Goal: Task Accomplishment & Management: Use online tool/utility

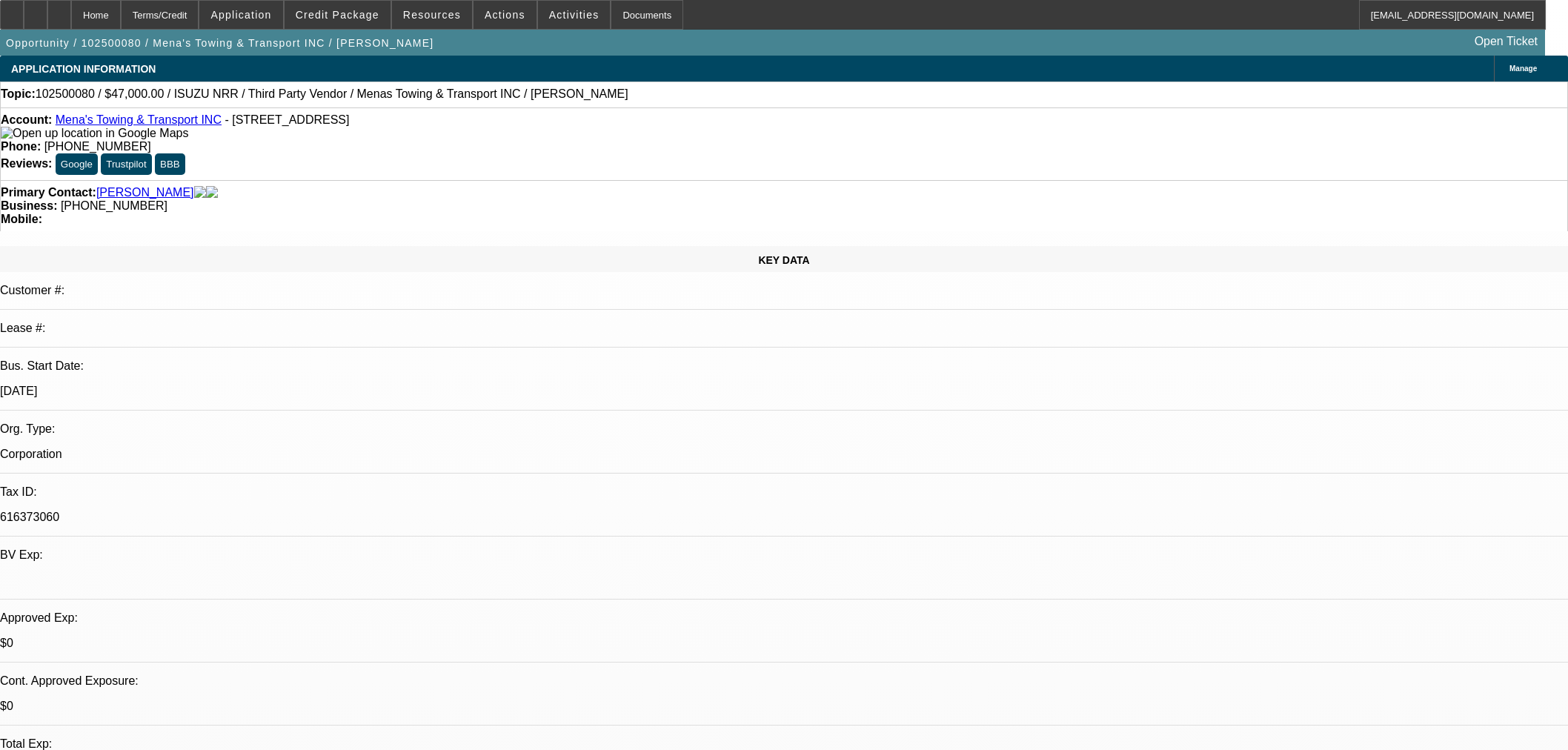
select select "2"
select select "0.1"
select select "5"
select select "0"
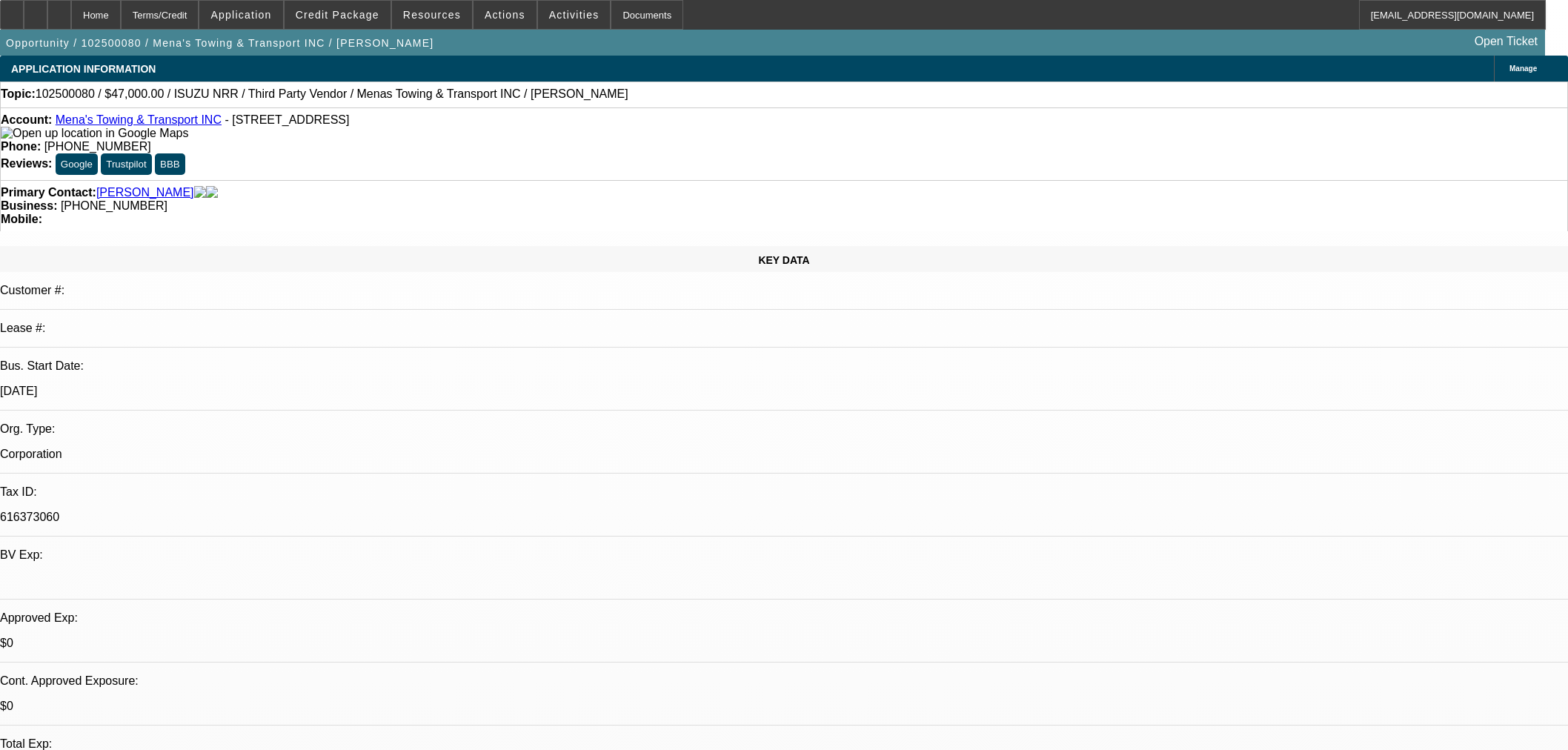
select select "0"
select select "3"
select select "0.1"
select select "5"
select select "0"
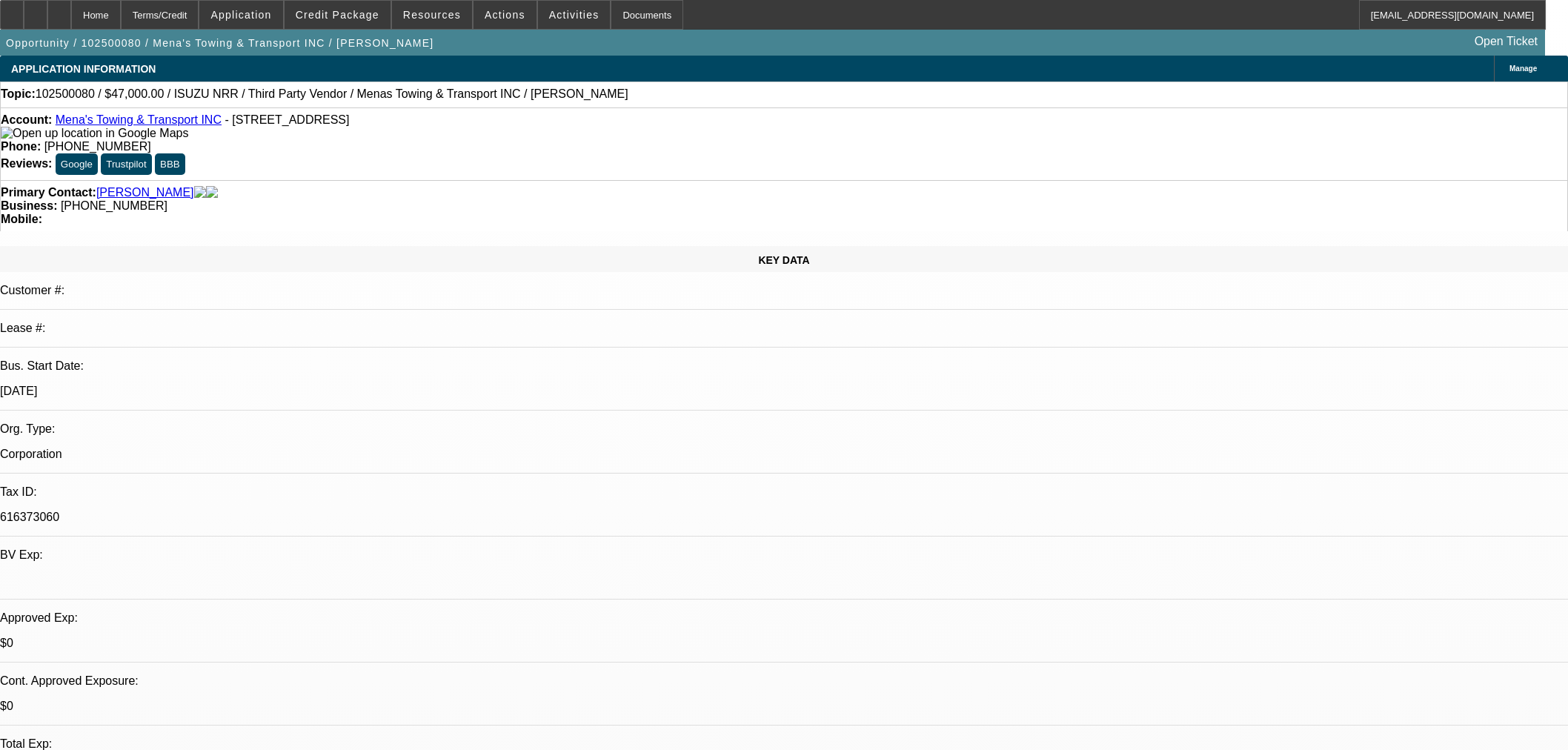
select select "0"
select select "3"
select select "0.1"
select select "5"
select select "0"
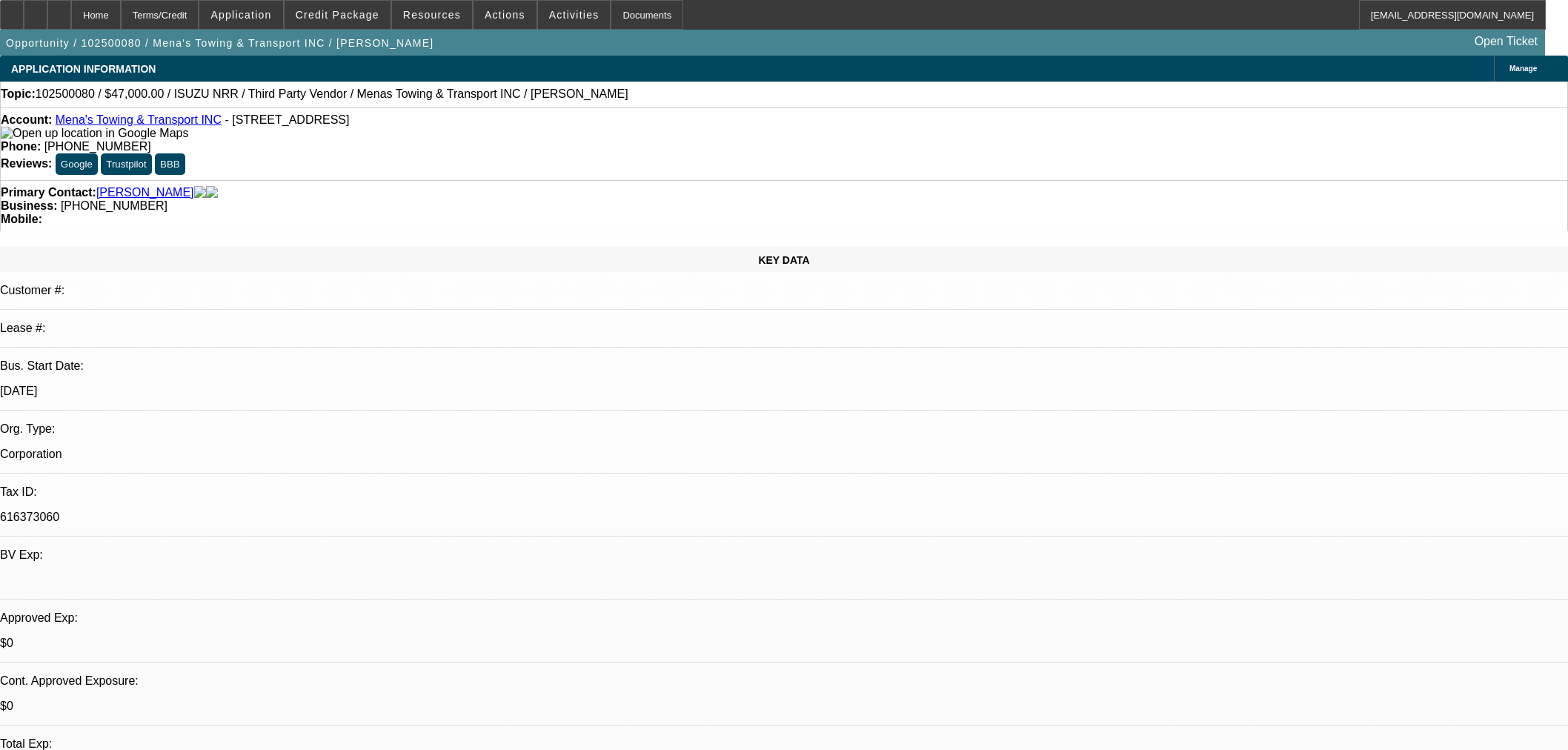
select select "0"
select select "3"
select select "0.1"
select select "5"
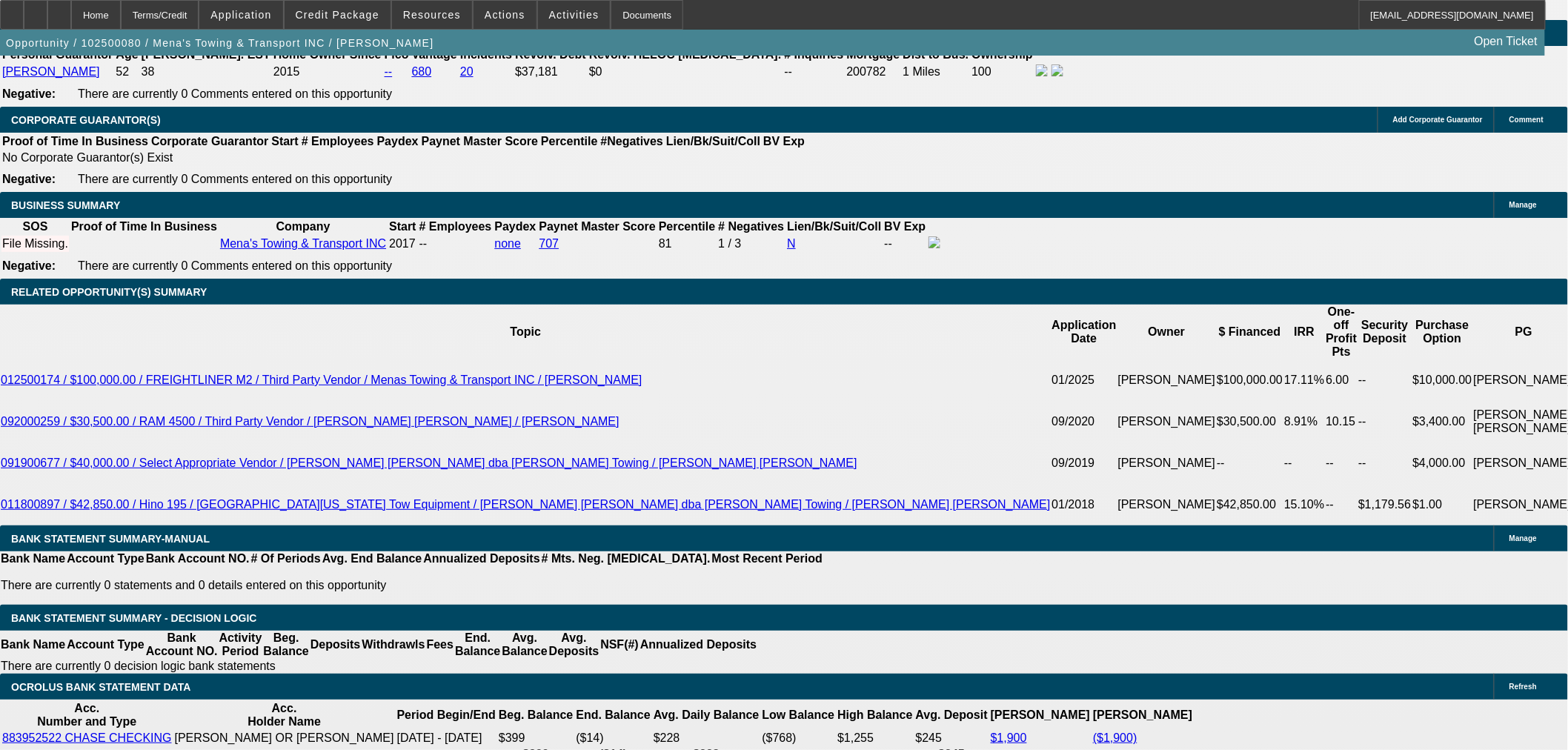
scroll to position [2224, 0]
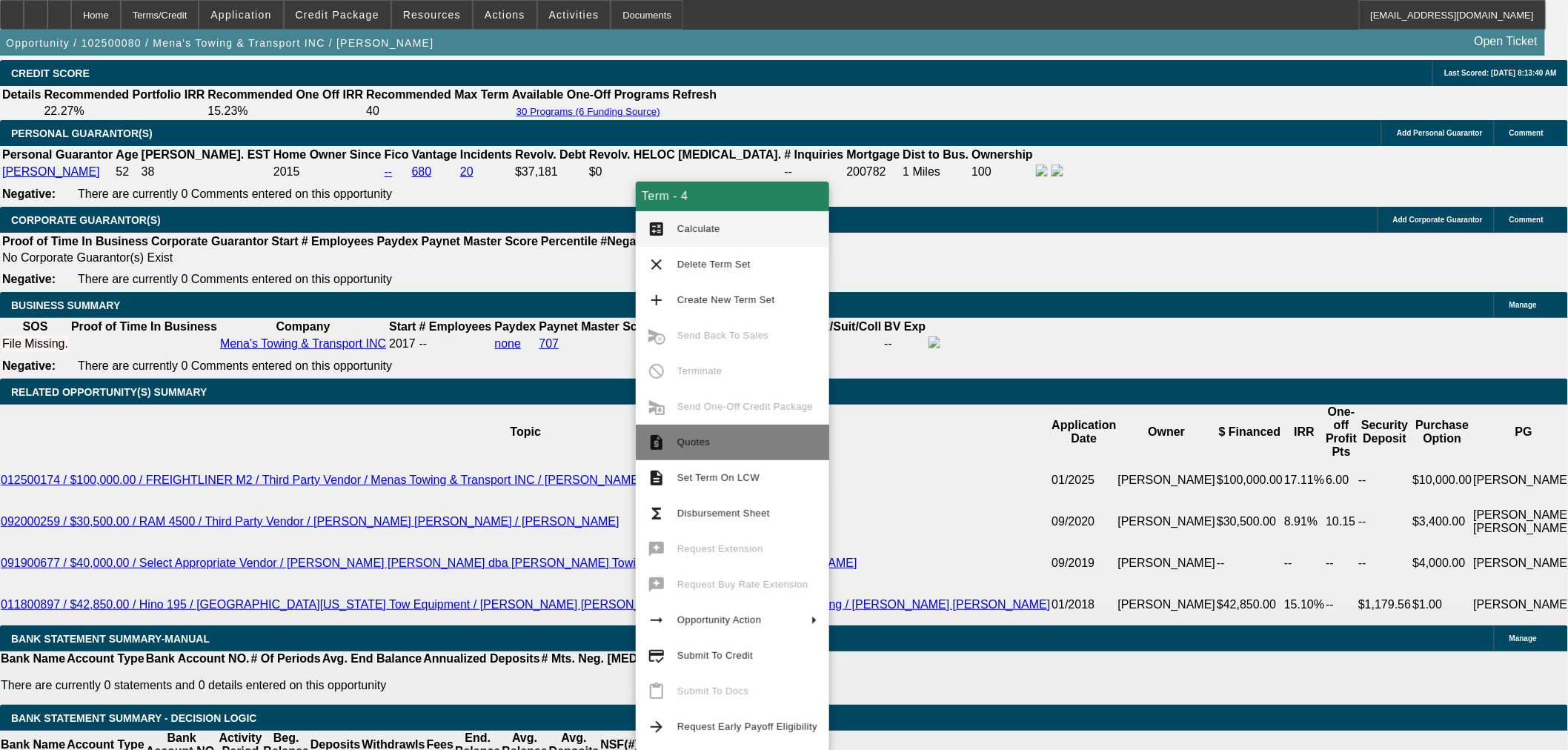
drag, startPoint x: 744, startPoint y: 436, endPoint x: 737, endPoint y: 447, distance: 13.0
click at [745, 436] on span "Quotes" at bounding box center [747, 443] width 140 height 17
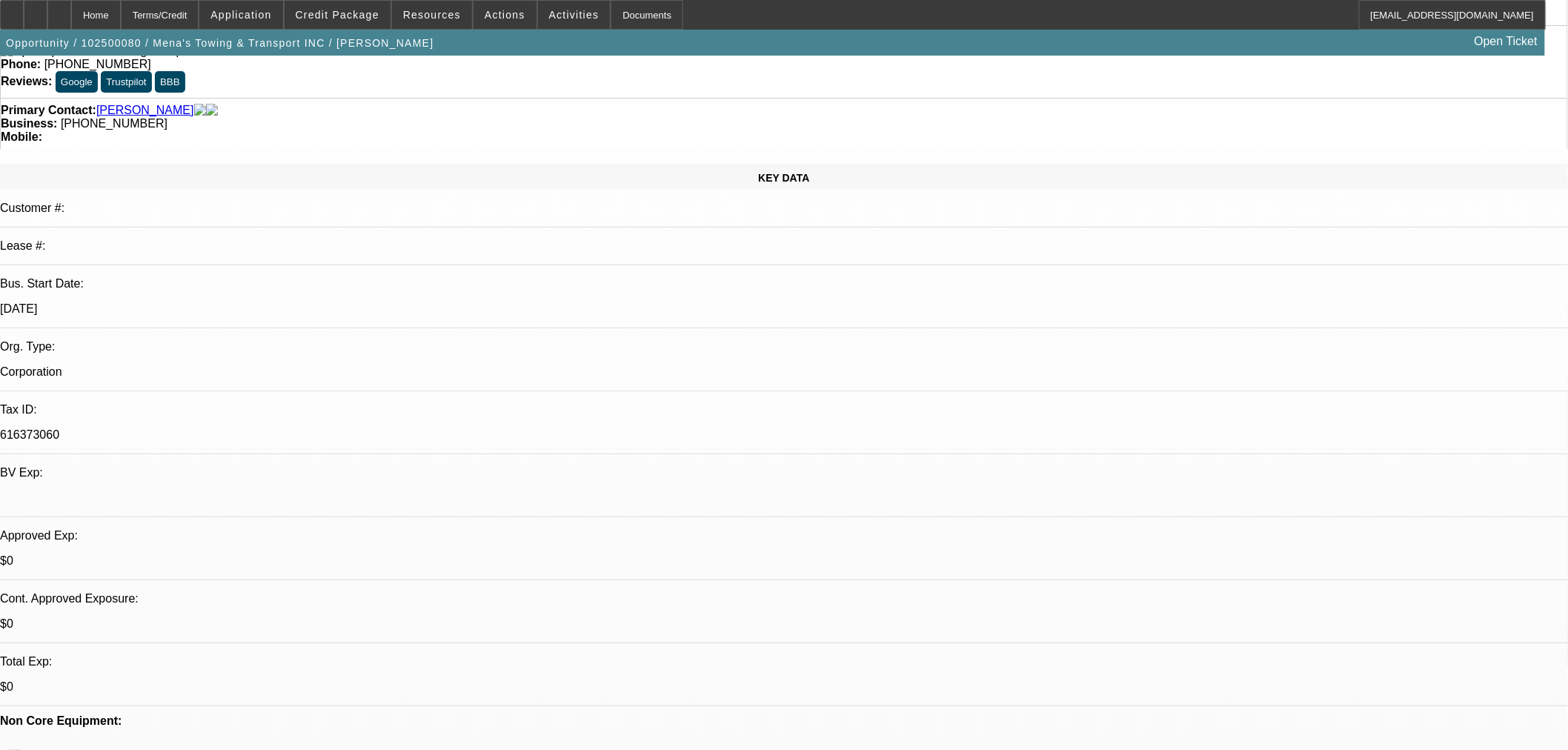
scroll to position [329, 0]
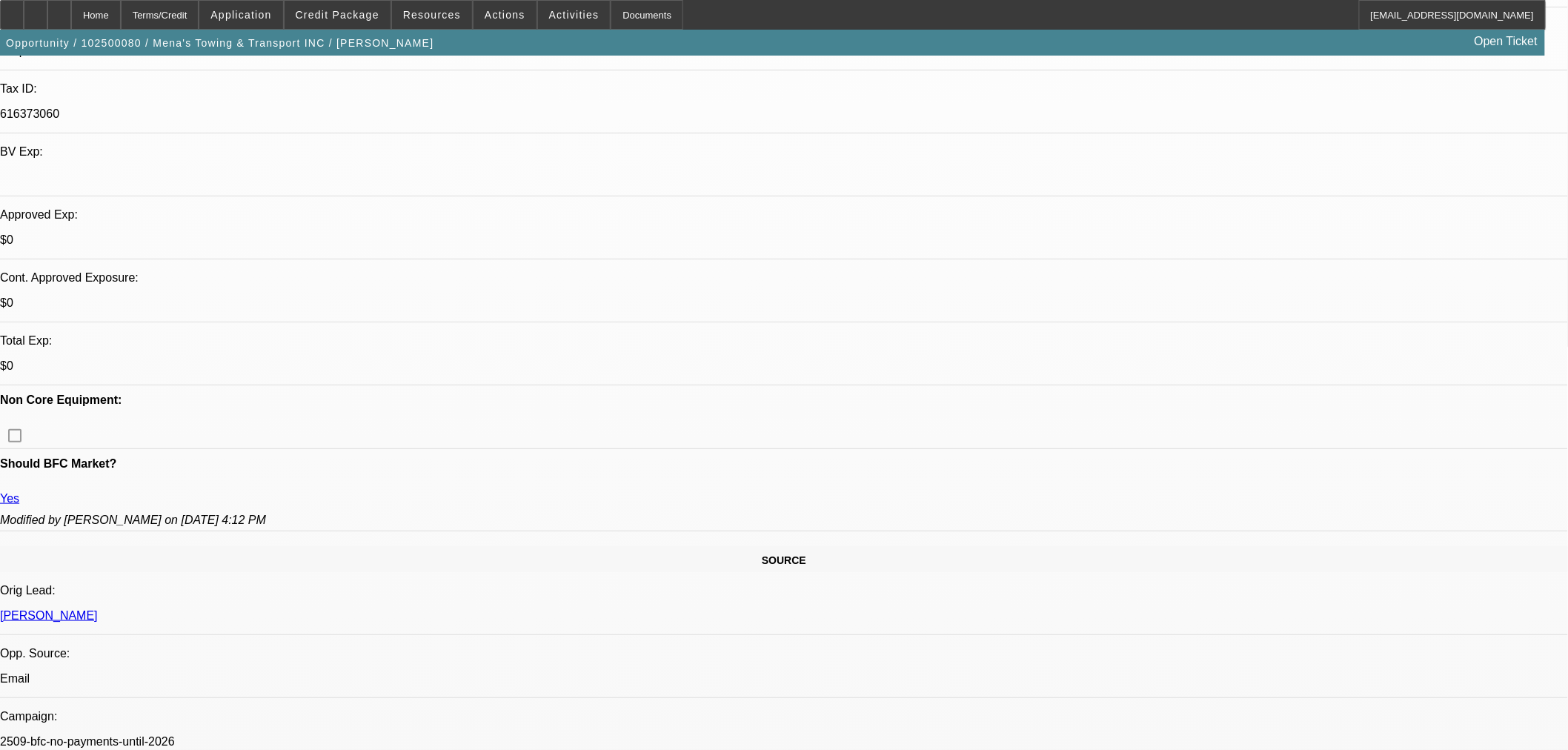
scroll to position [576, 0]
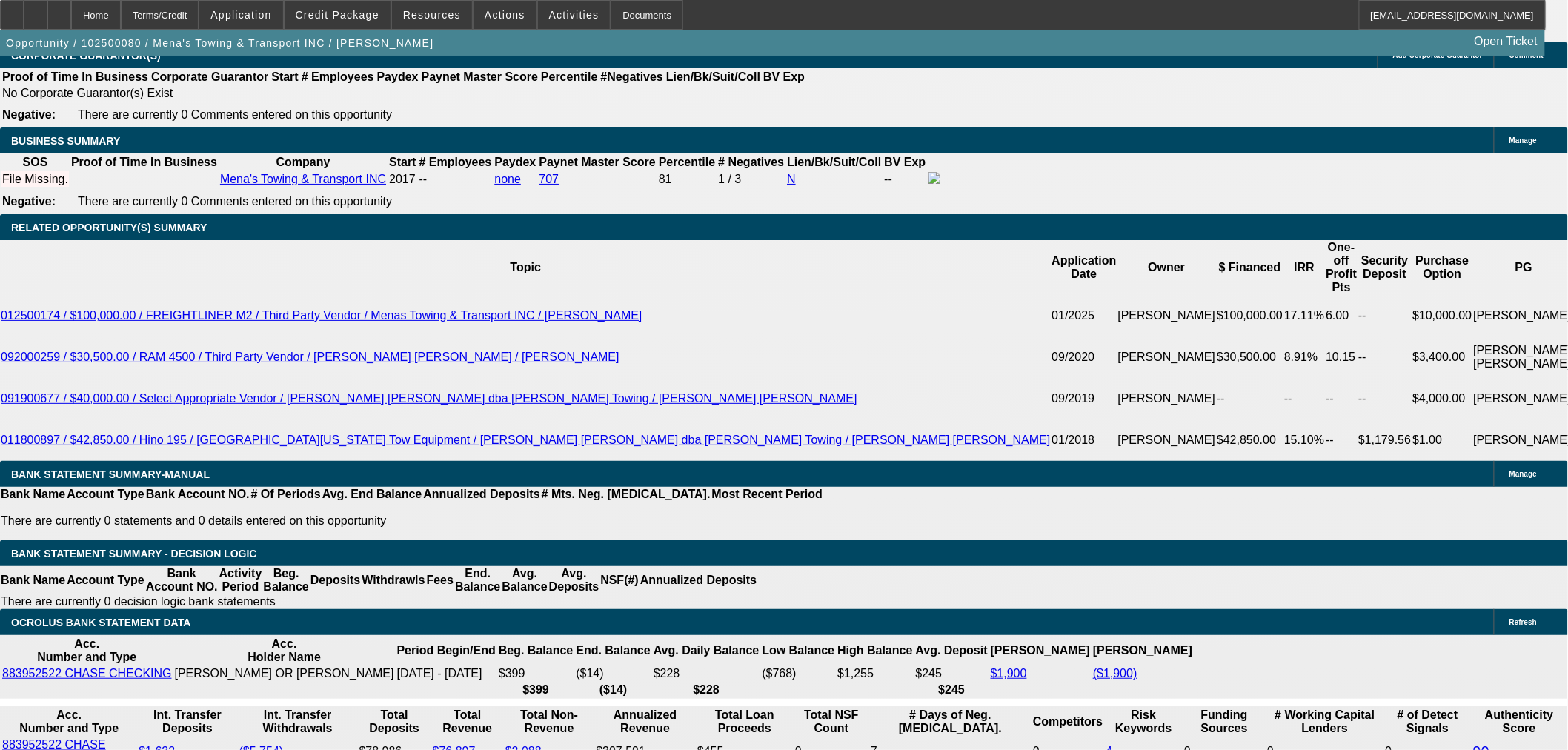
scroll to position [2141, 0]
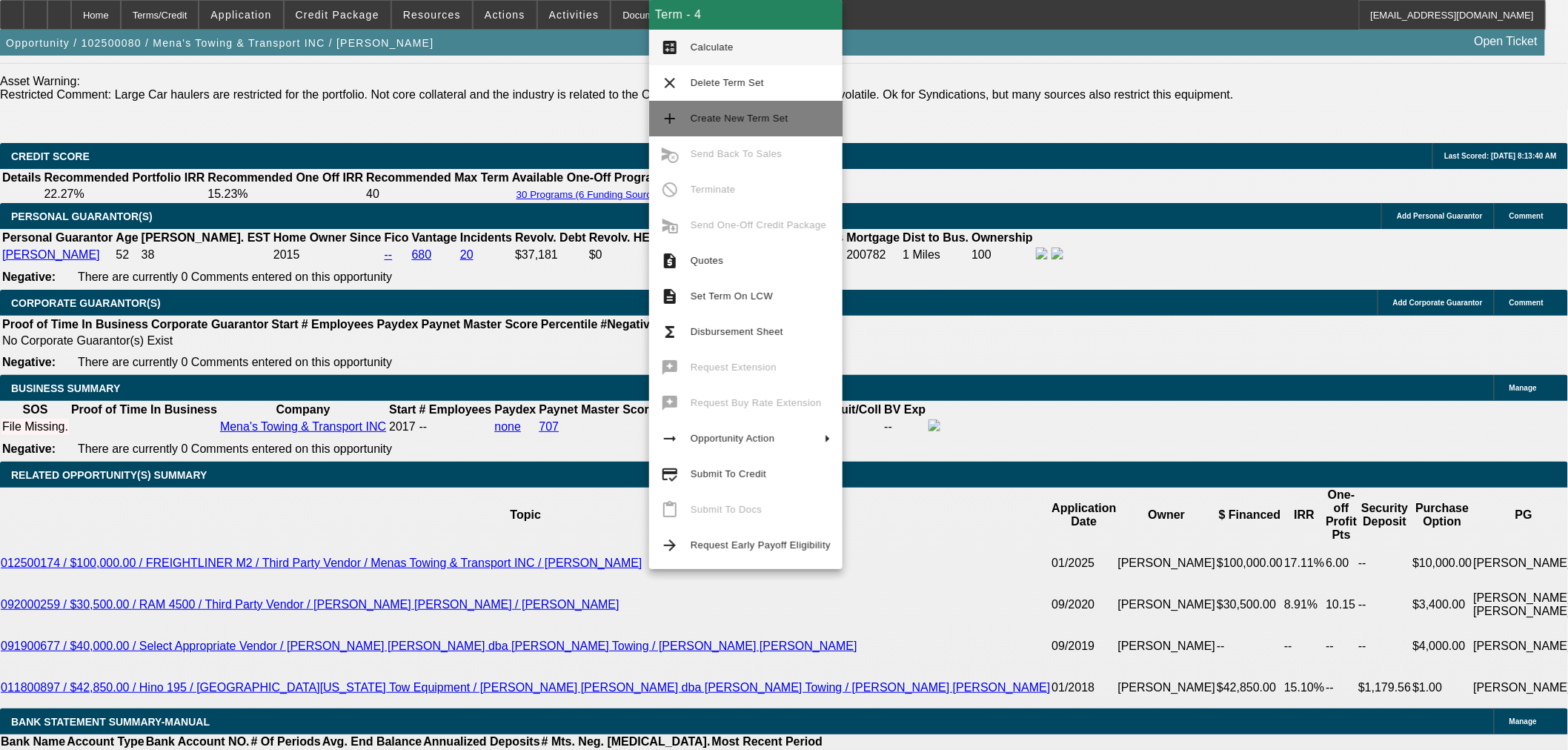
click at [719, 115] on span "Create New Term Set" at bounding box center [739, 118] width 98 height 11
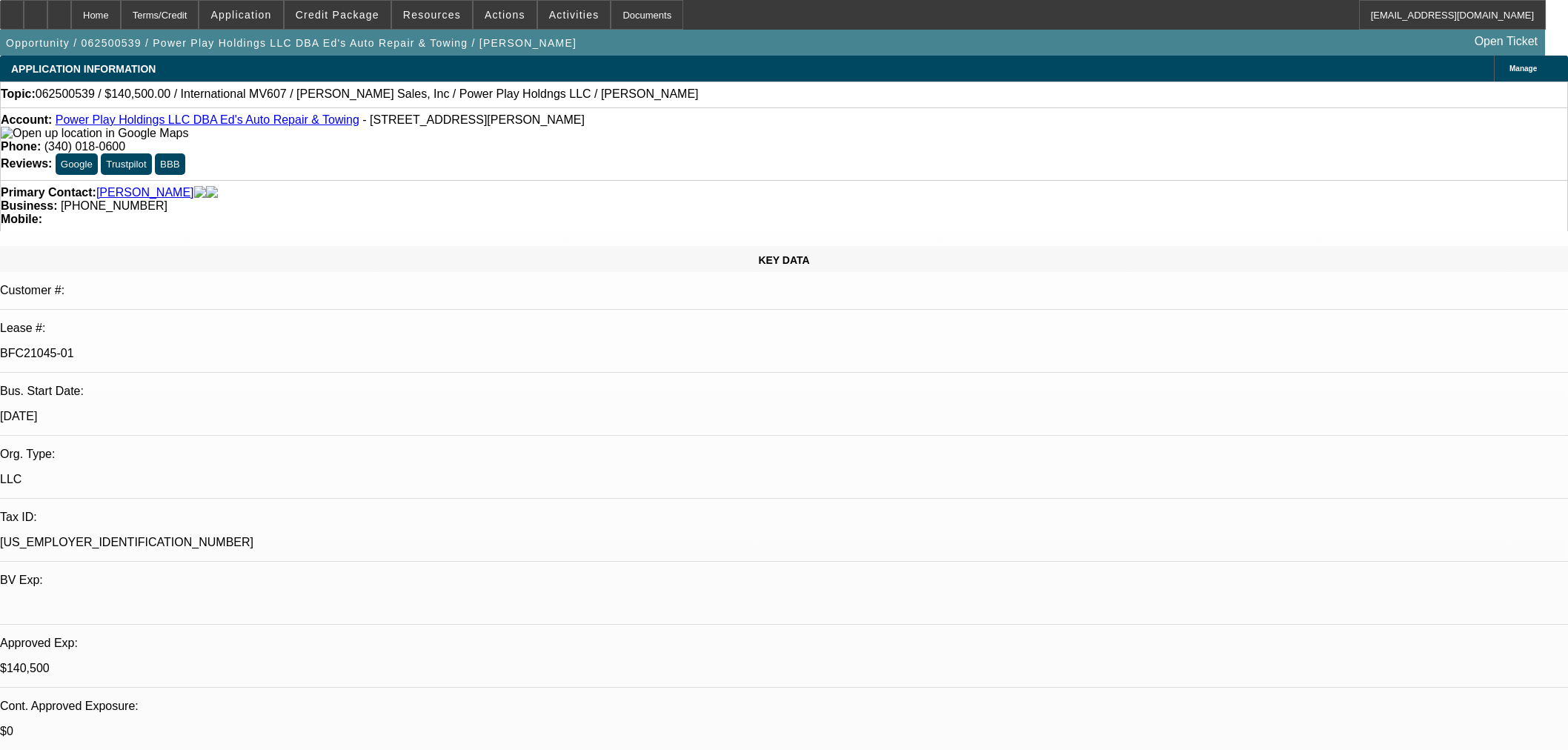
select select "0"
select select "2"
select select "0.1"
select select "4"
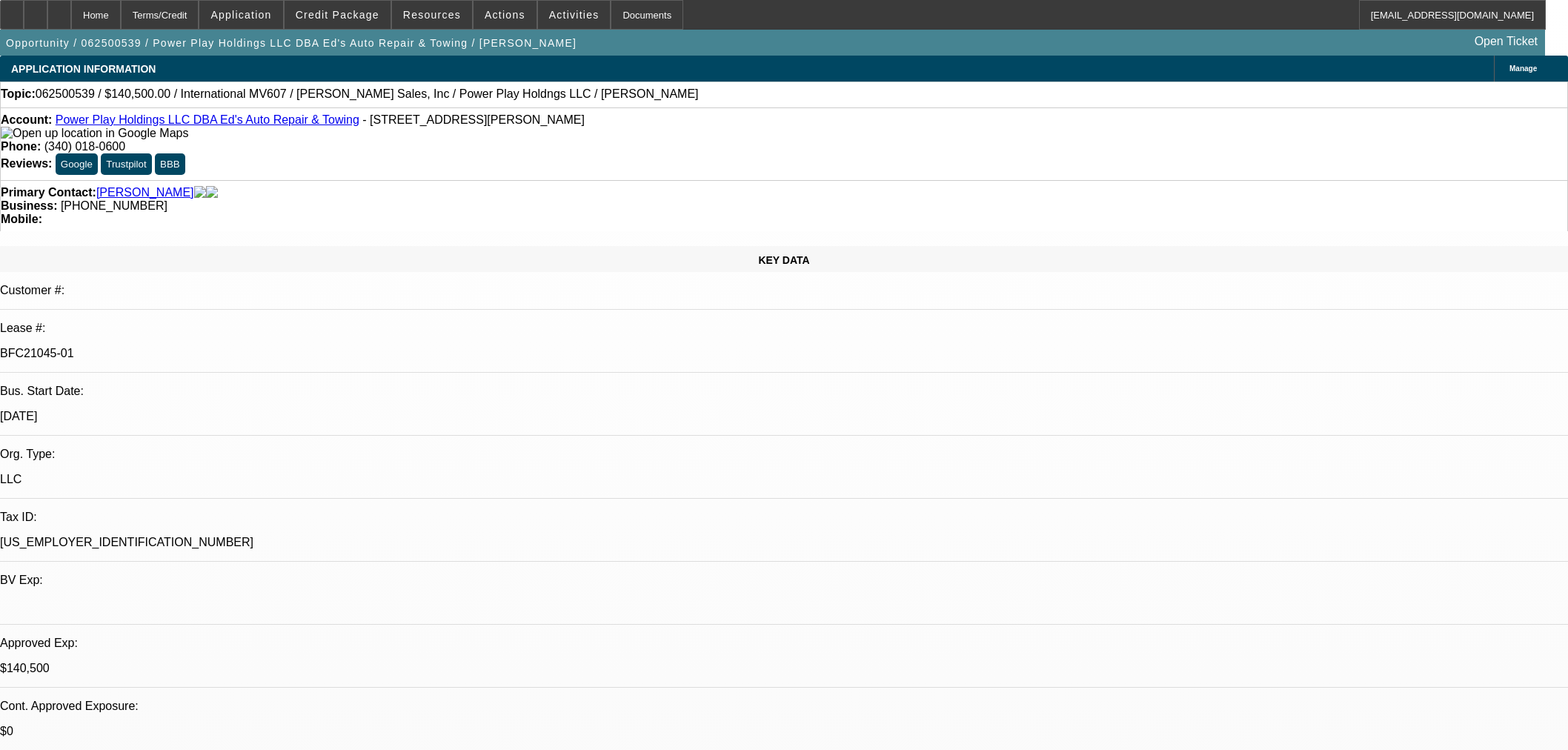
select select "0"
select select "2"
select select "0.1"
select select "4"
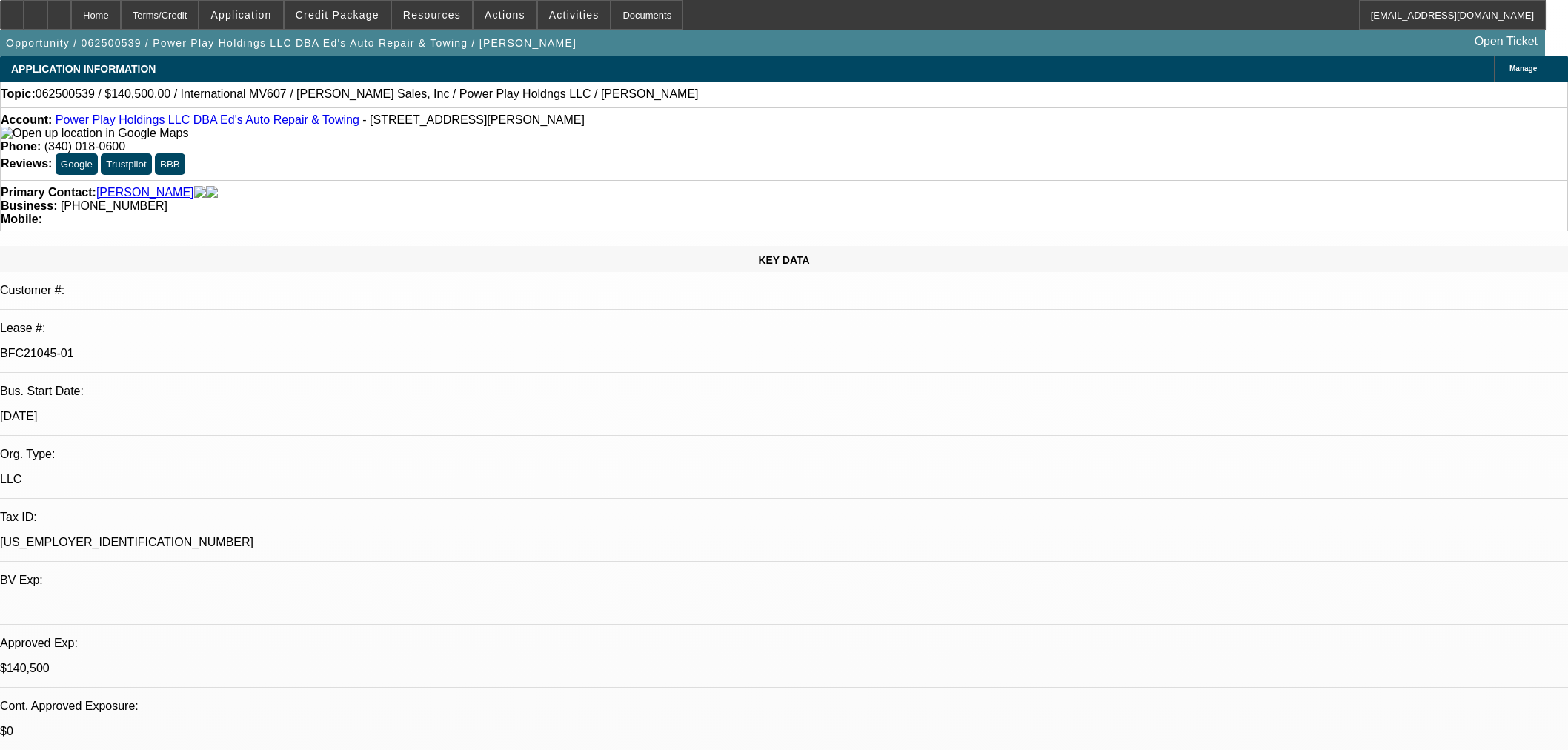
select select "0.1"
select select "2"
select select "0.1"
select select "4"
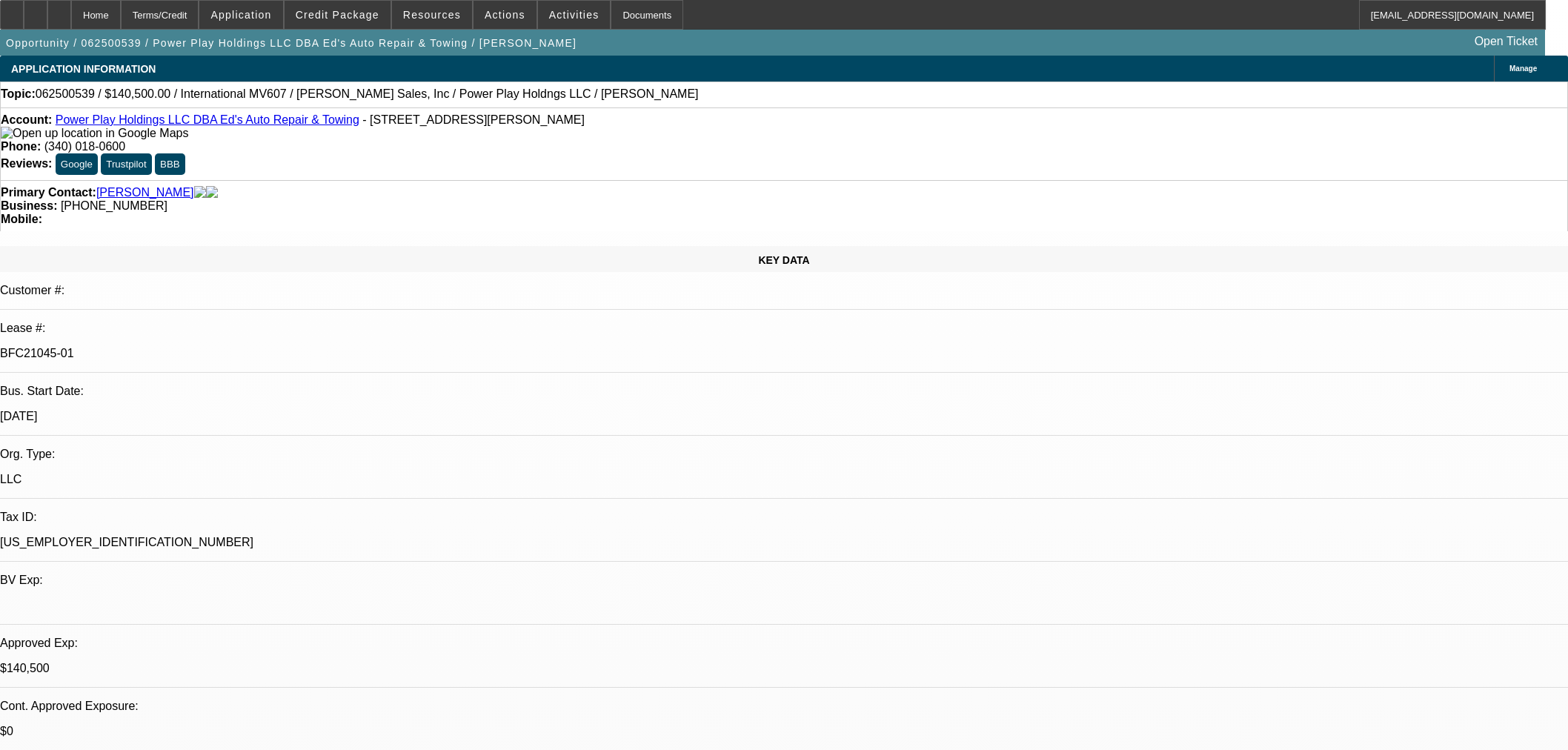
select select "2"
select select "0.1"
select select "4"
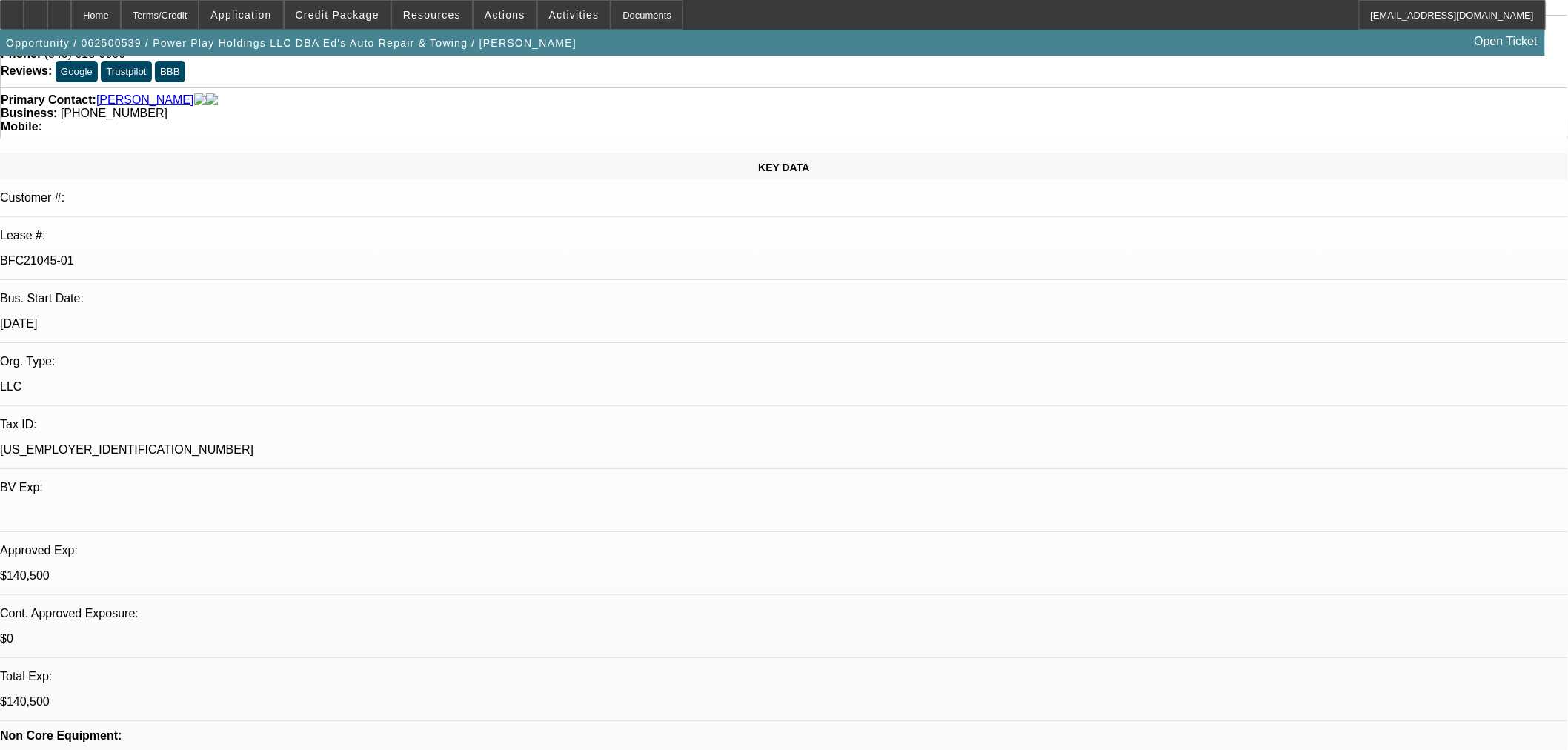
scroll to position [412, 0]
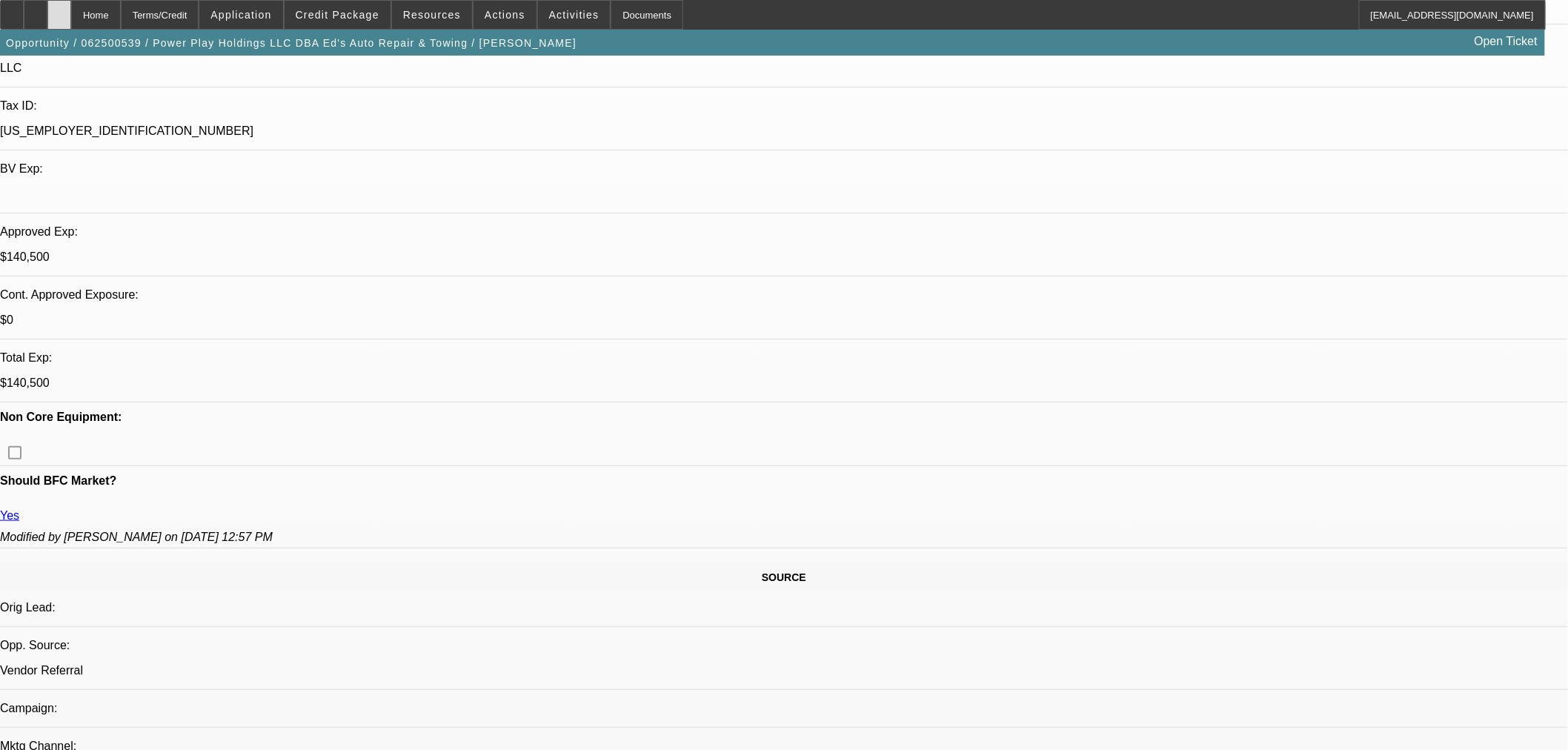
click at [59, 10] on icon at bounding box center [59, 10] width 0 height 0
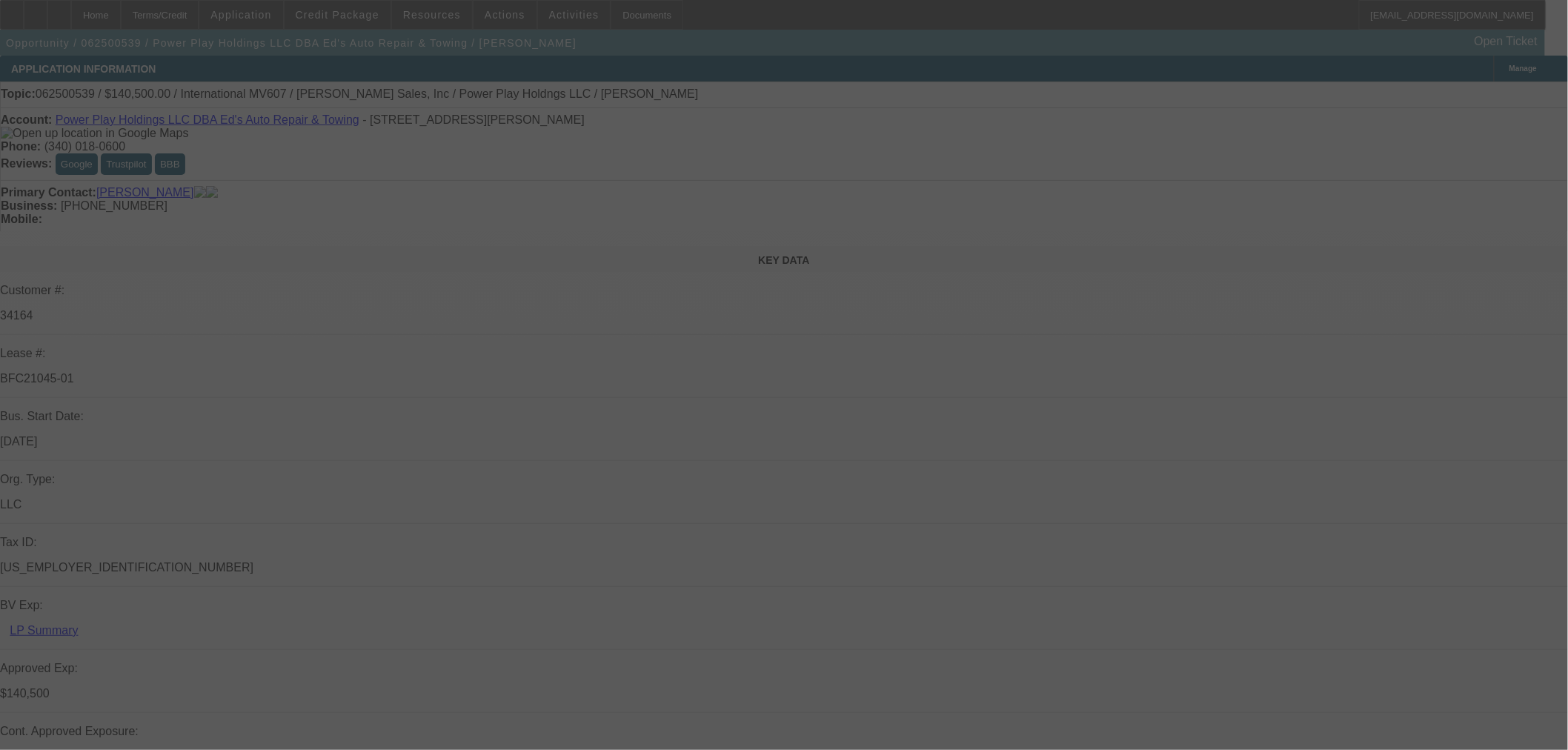
select select "0"
select select "2"
select select "0.1"
select select "4"
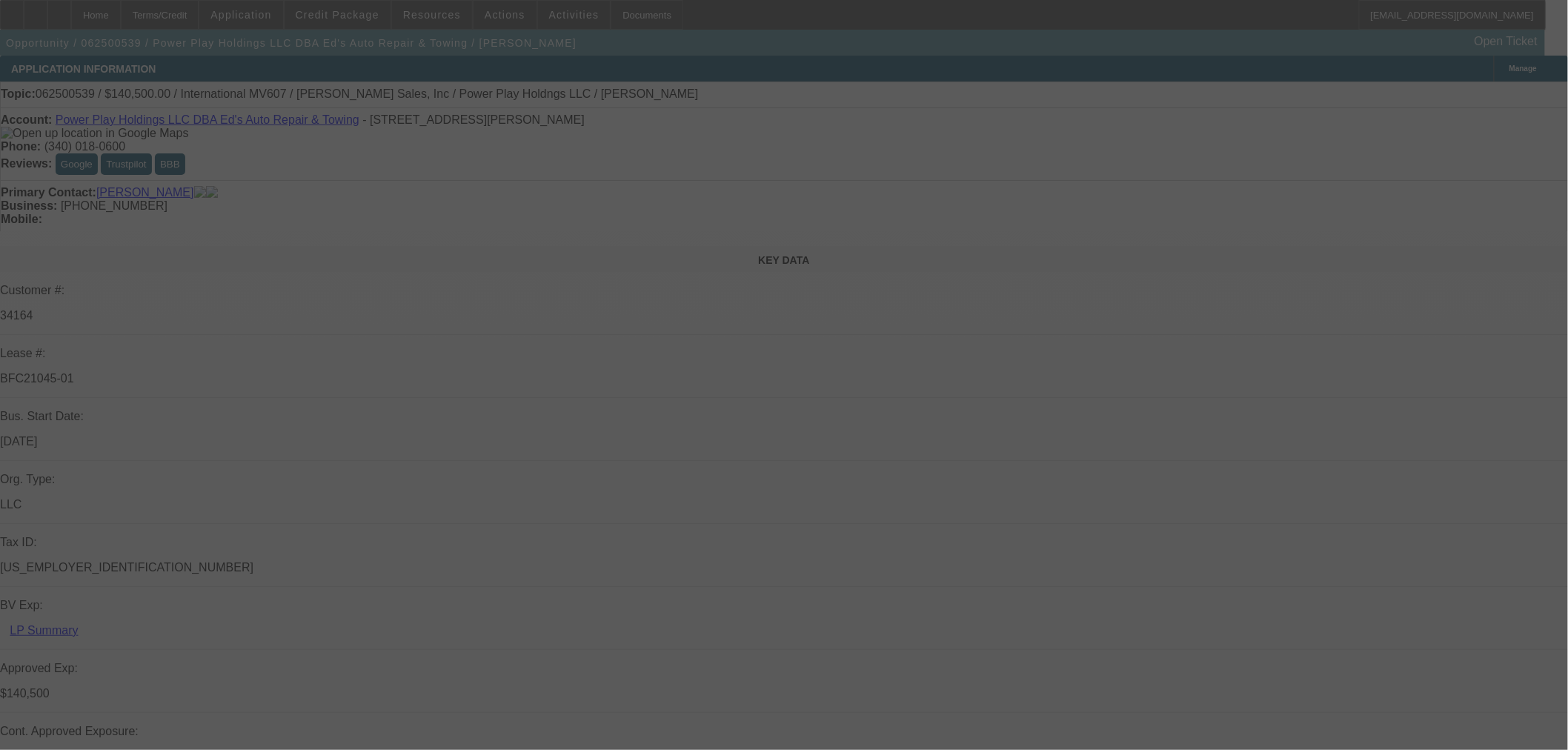
select select "0"
select select "2"
select select "0.1"
select select "4"
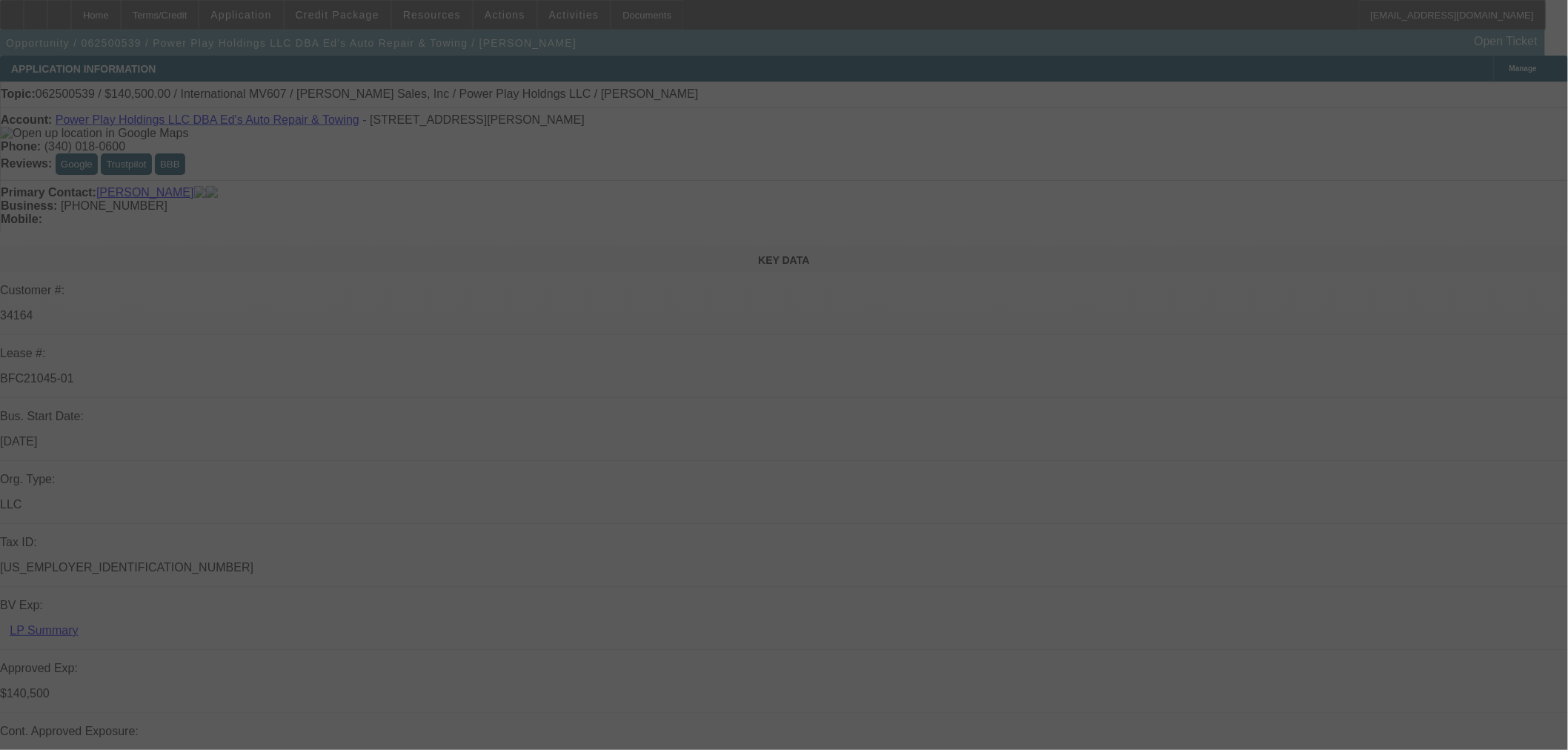
select select "0.1"
select select "2"
select select "0.1"
select select "4"
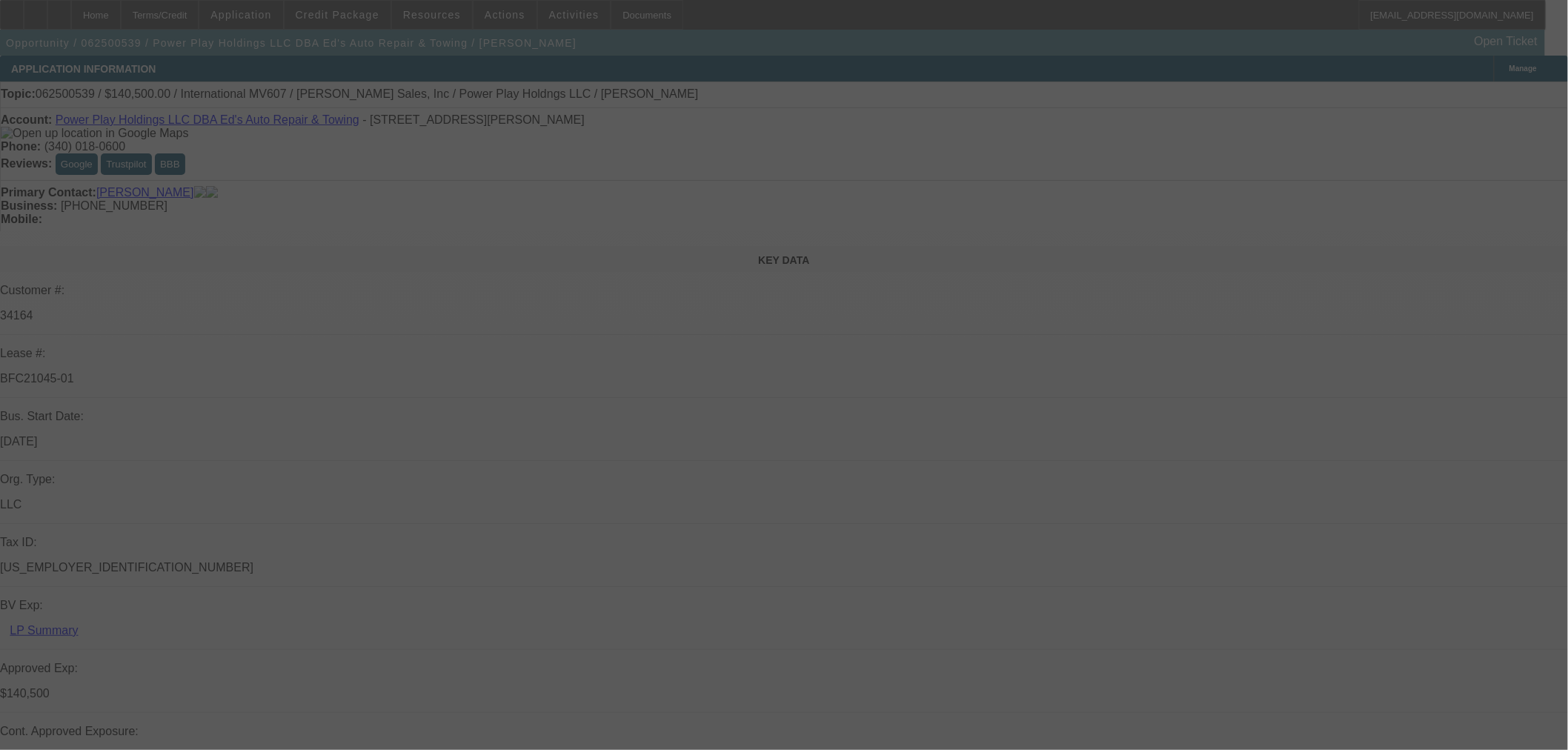
select select "2"
select select "0.1"
select select "4"
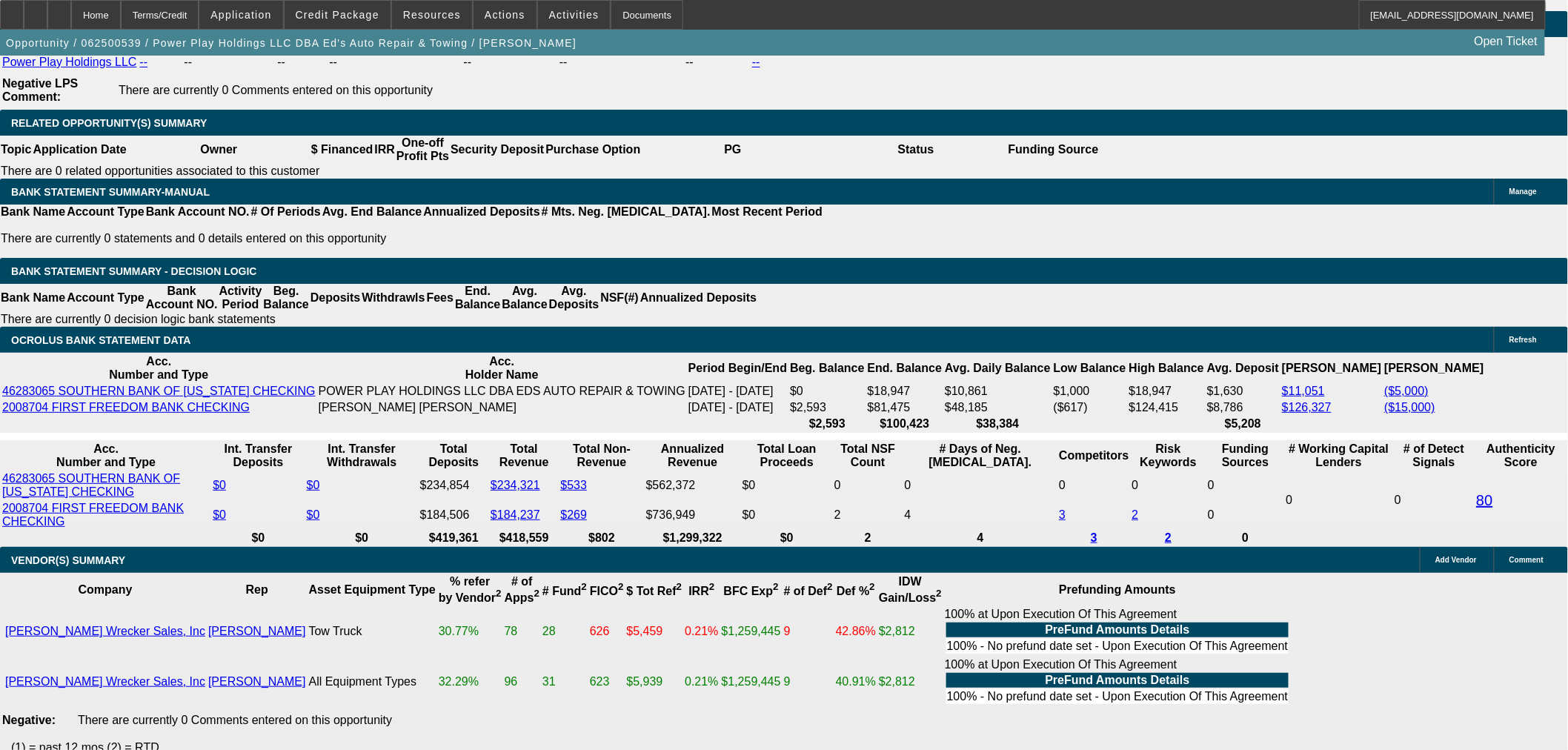
scroll to position [2389, 0]
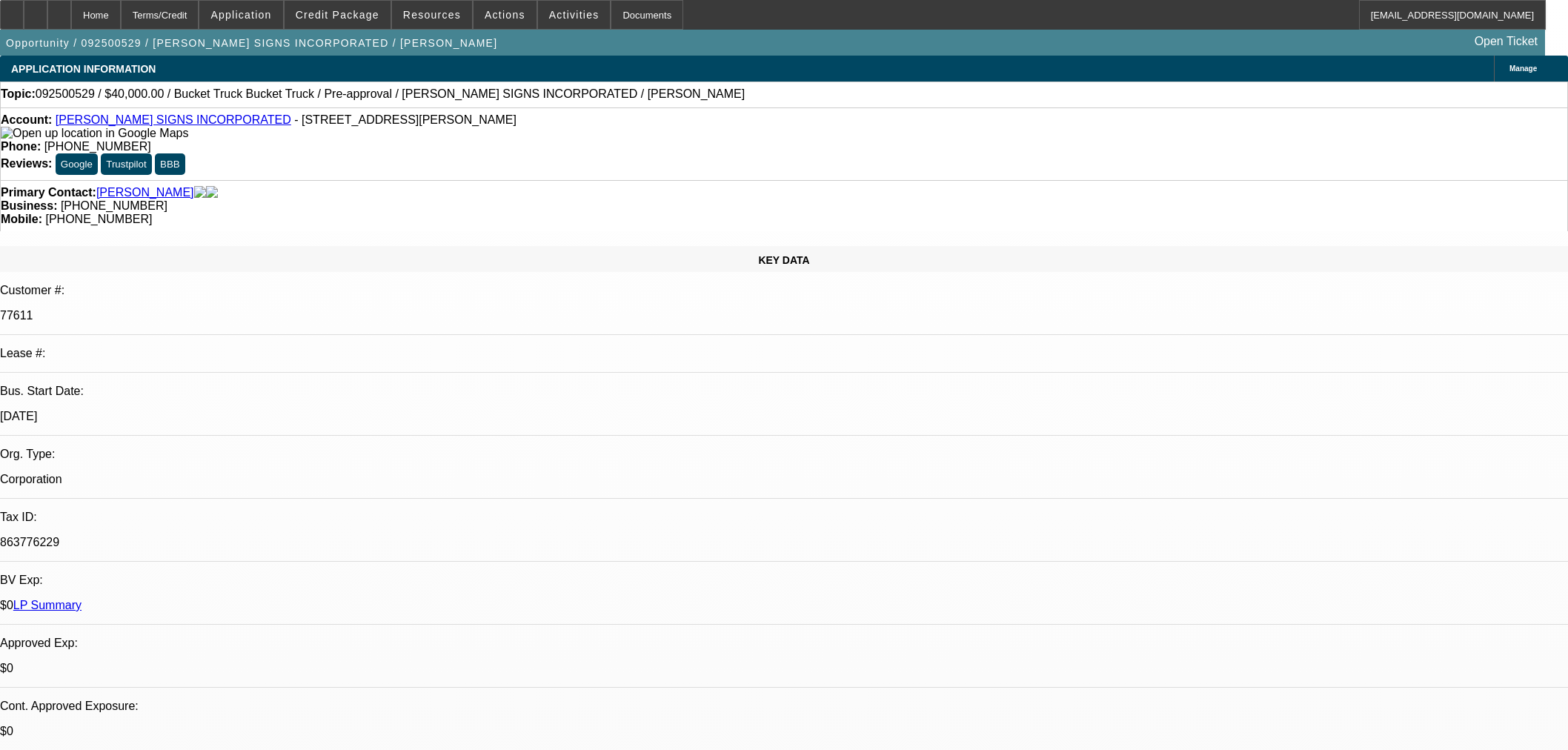
select select "0"
select select "3"
select select "0"
select select "6"
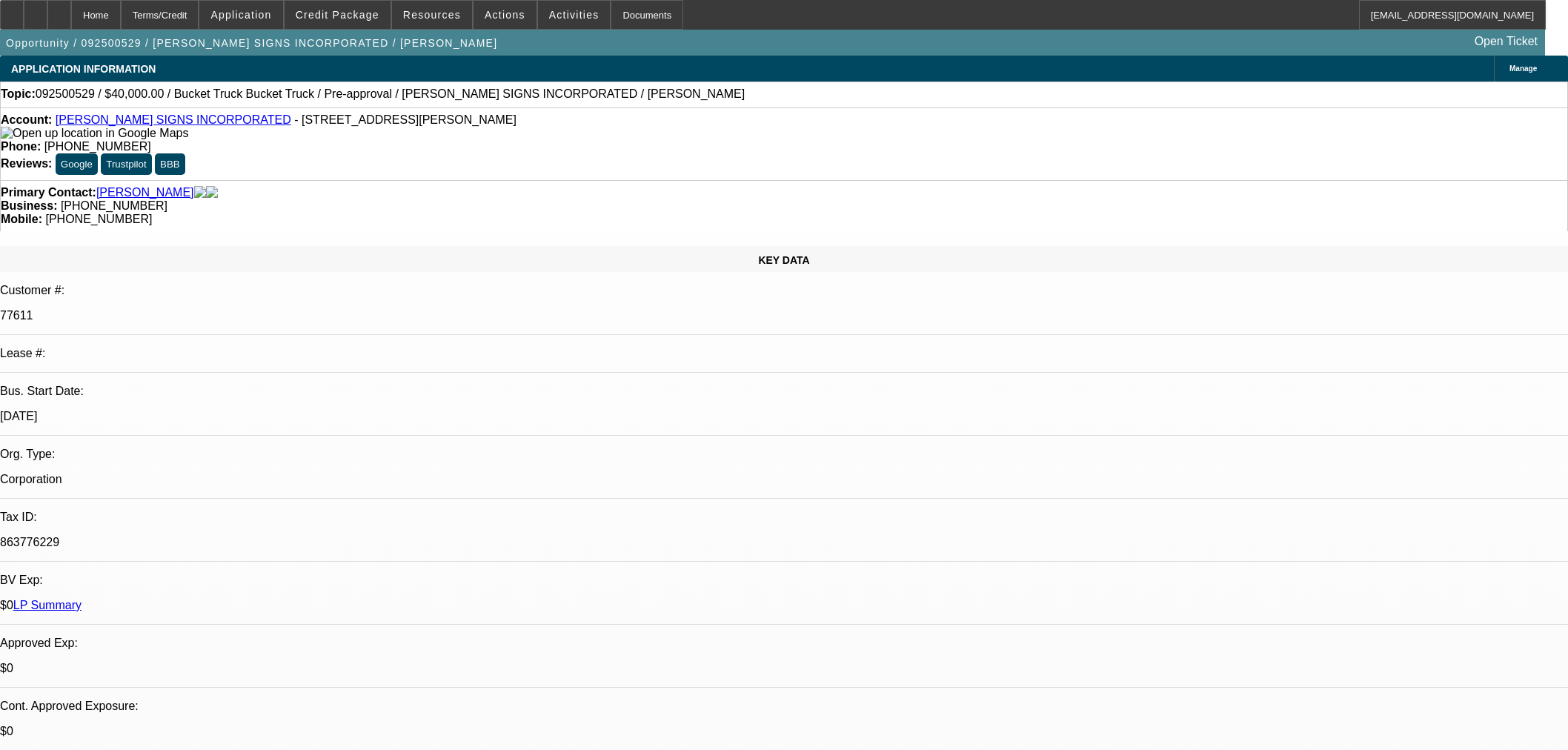
select select "0"
select select "3"
select select "0"
select select "6"
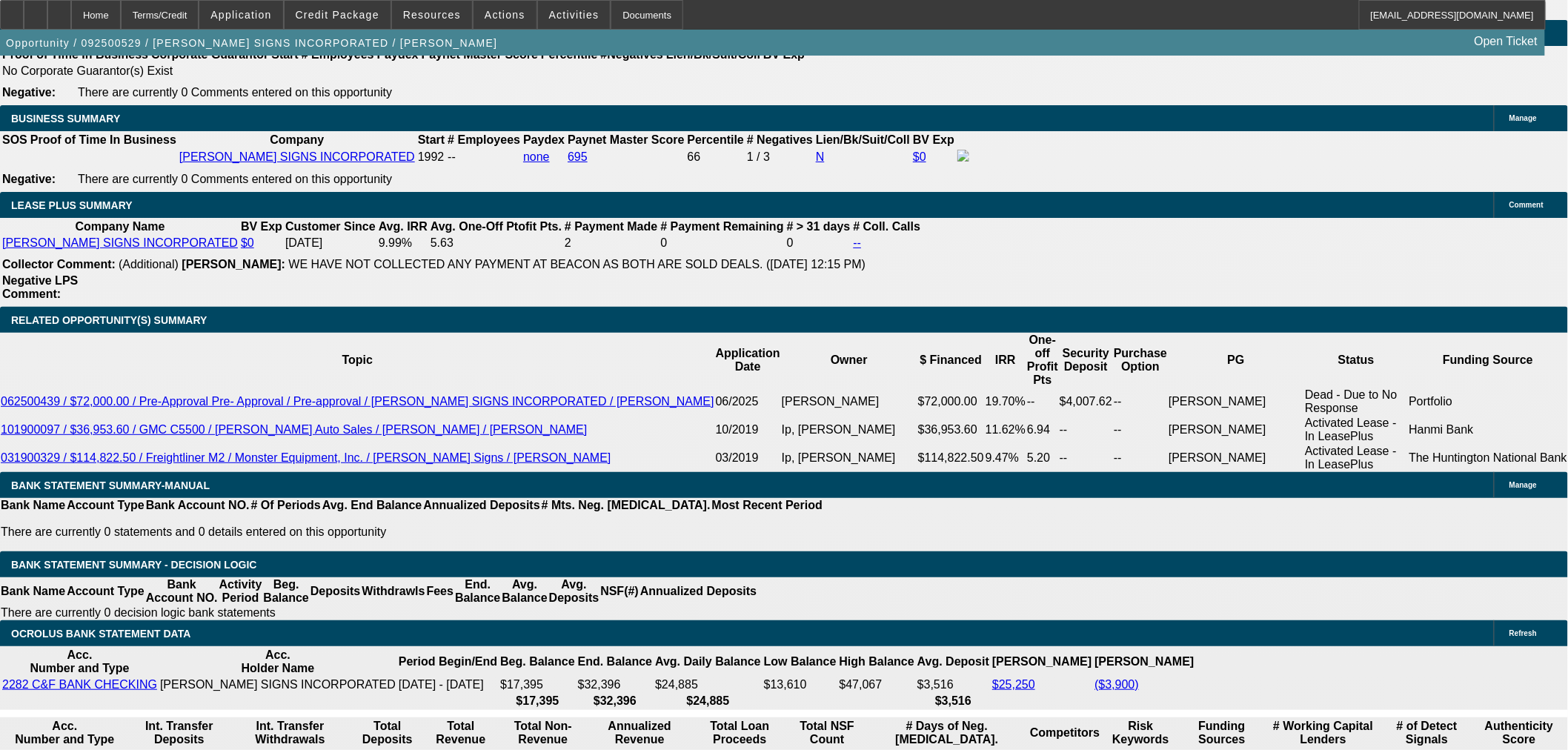
scroll to position [2224, 0]
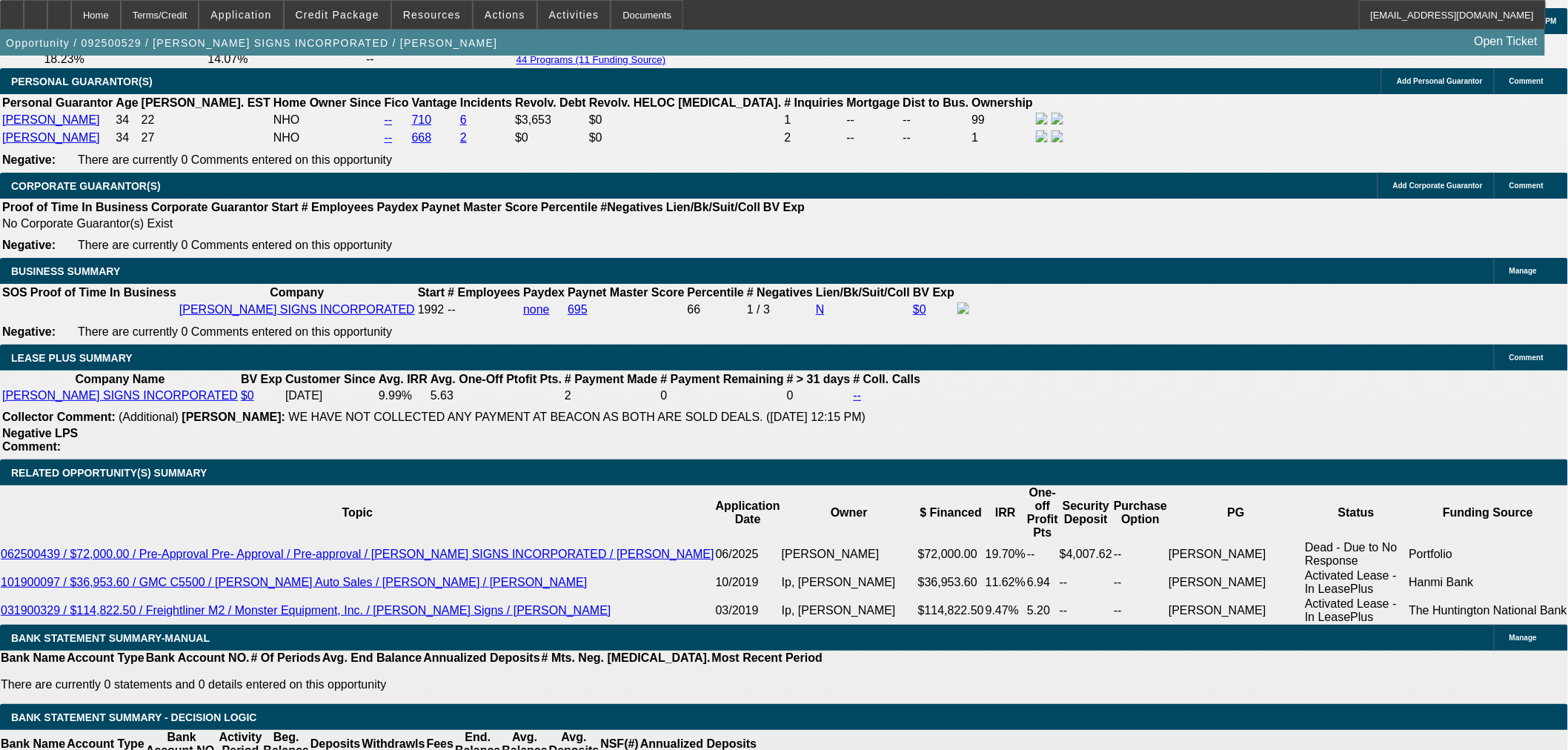
drag, startPoint x: 349, startPoint y: 567, endPoint x: 397, endPoint y: 574, distance: 48.5
type input "1"
type input "UNKNOWN"
type input "14"
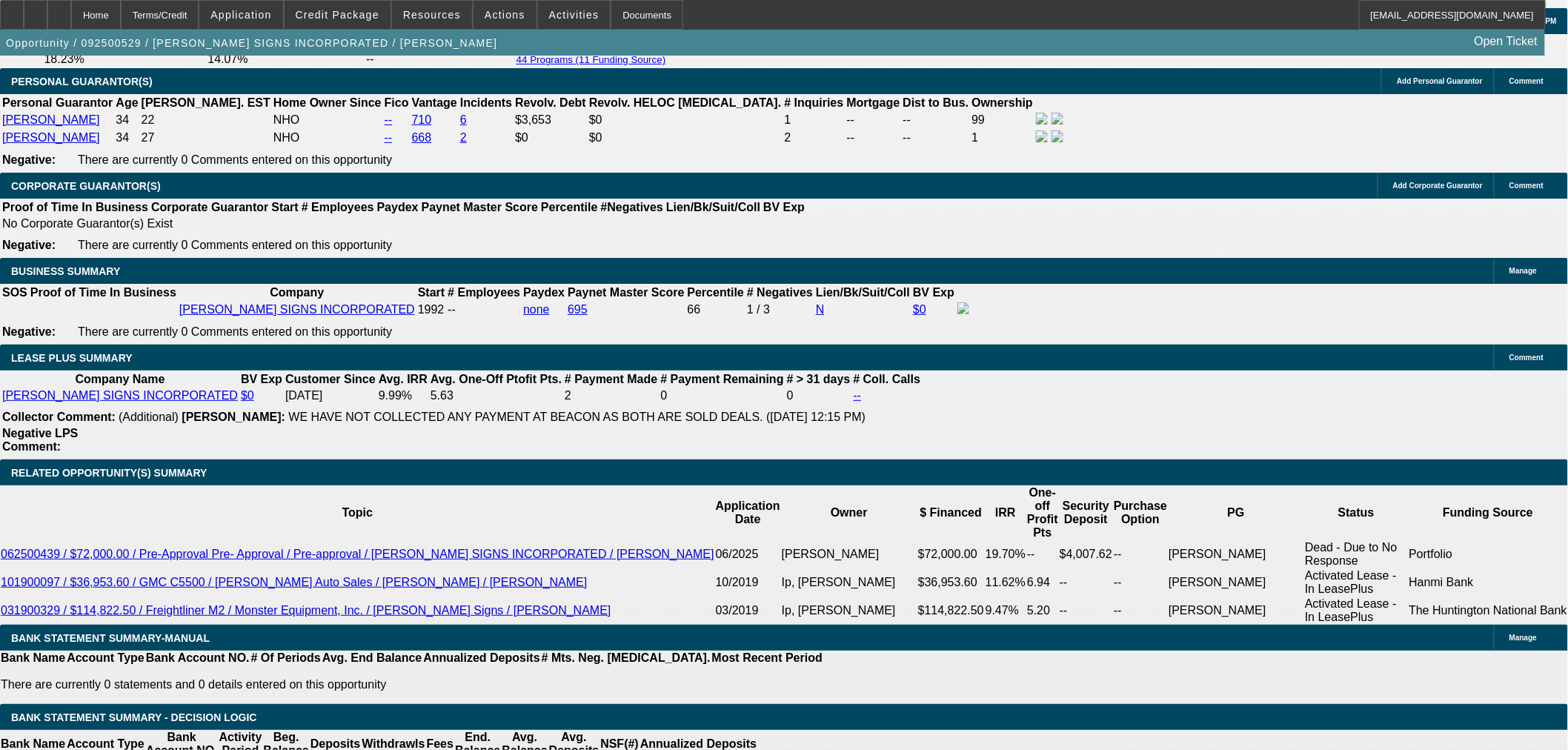
type input "$1,093.06"
type input "14"
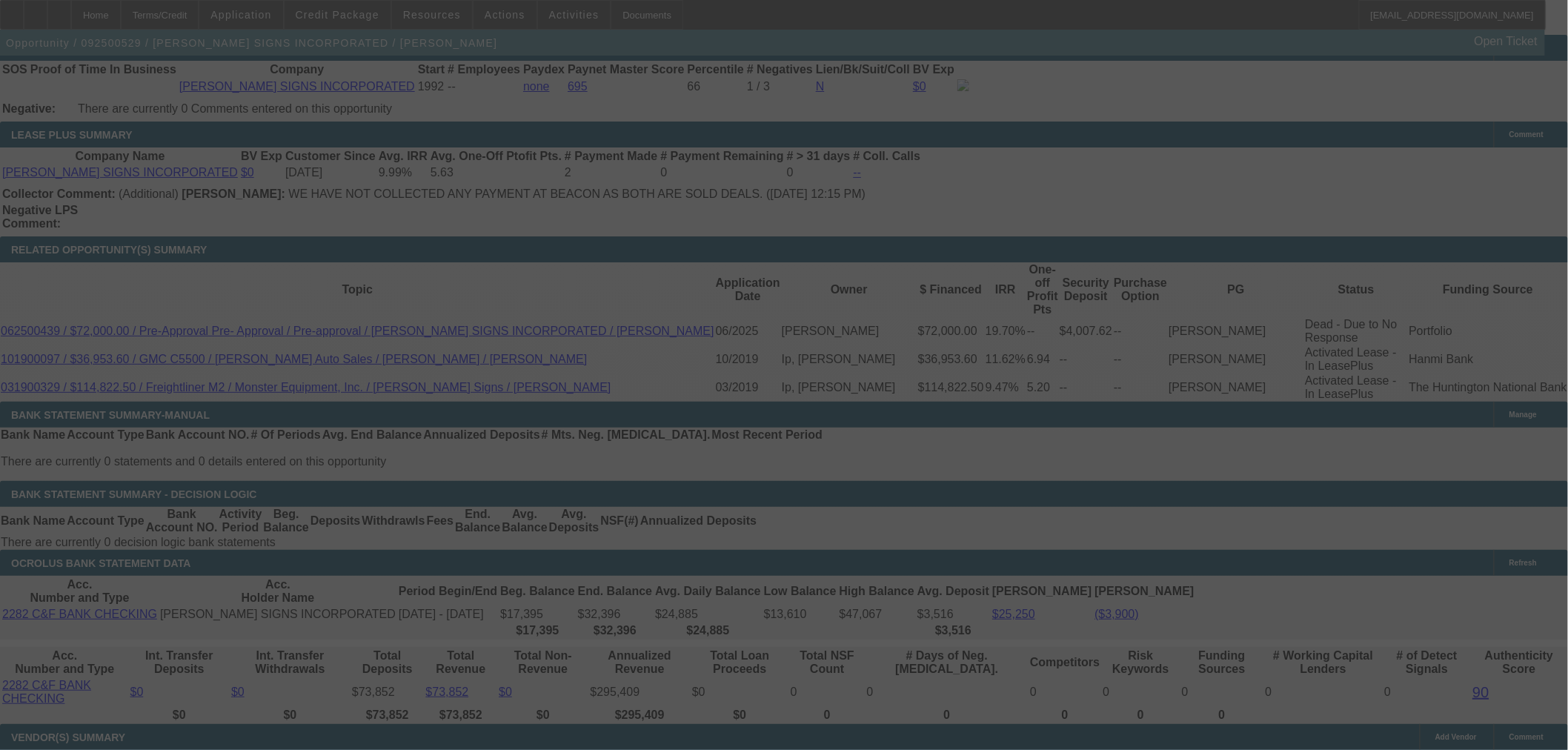
scroll to position [2471, 0]
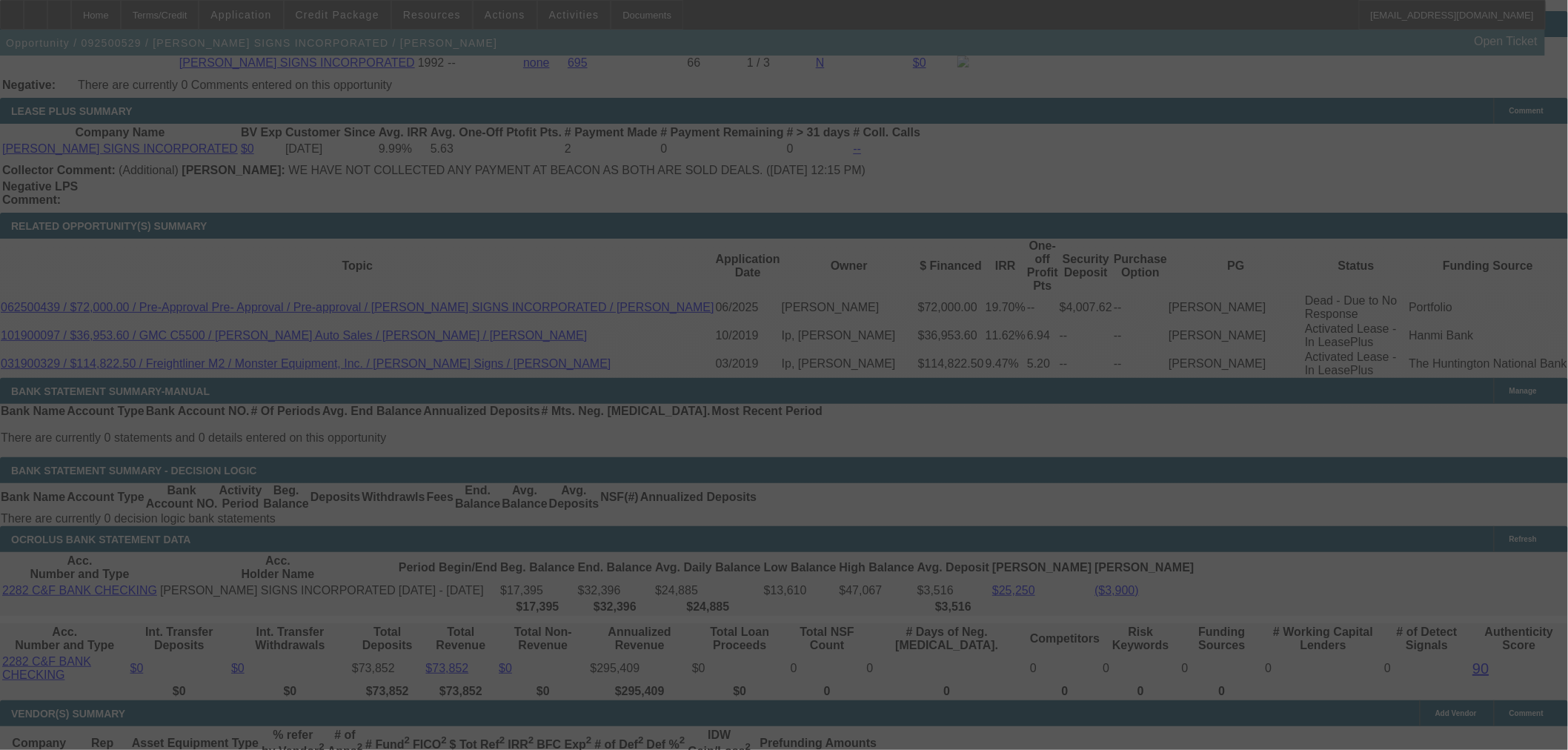
select select "0"
select select "3"
select select "0"
select select "6"
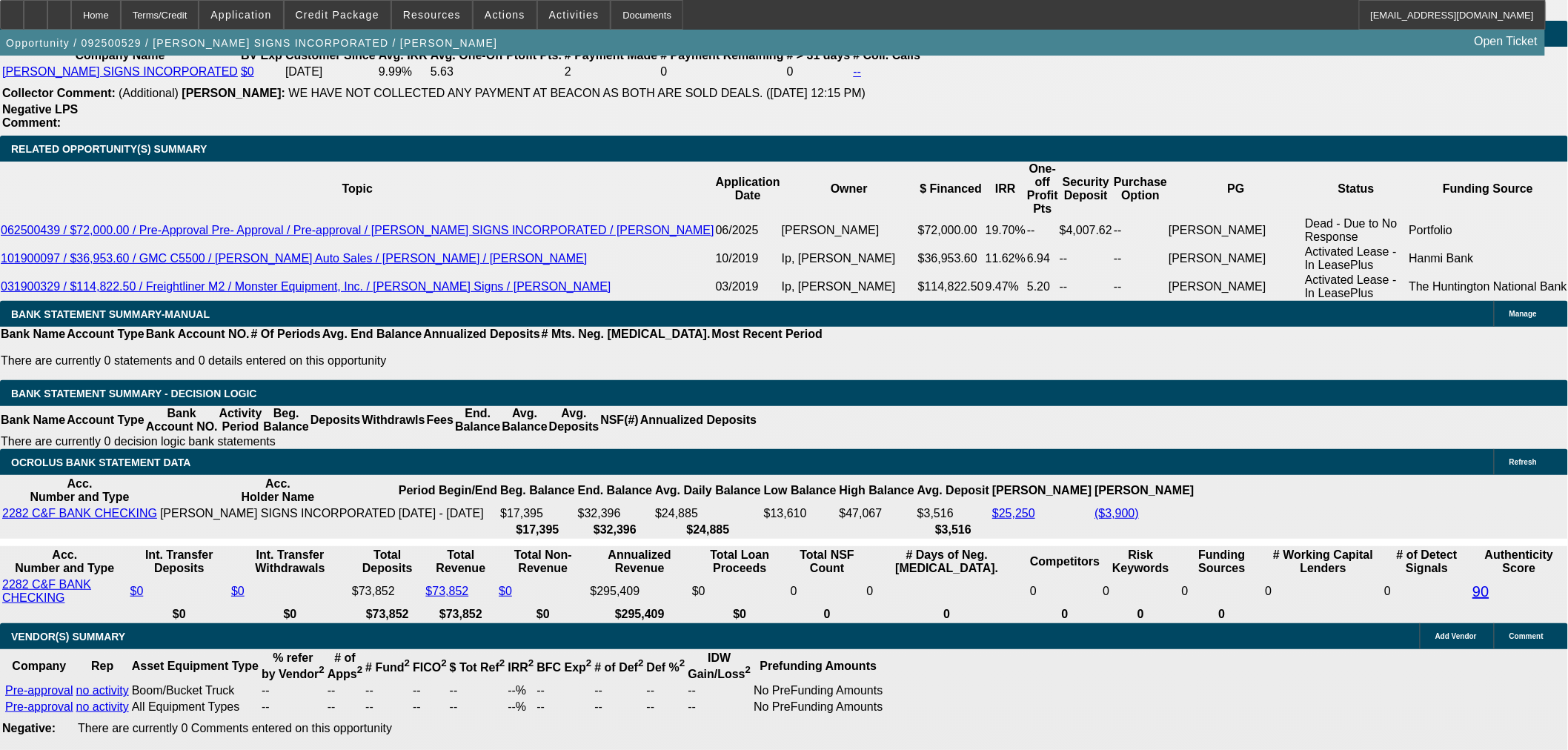
scroll to position [2381, 0]
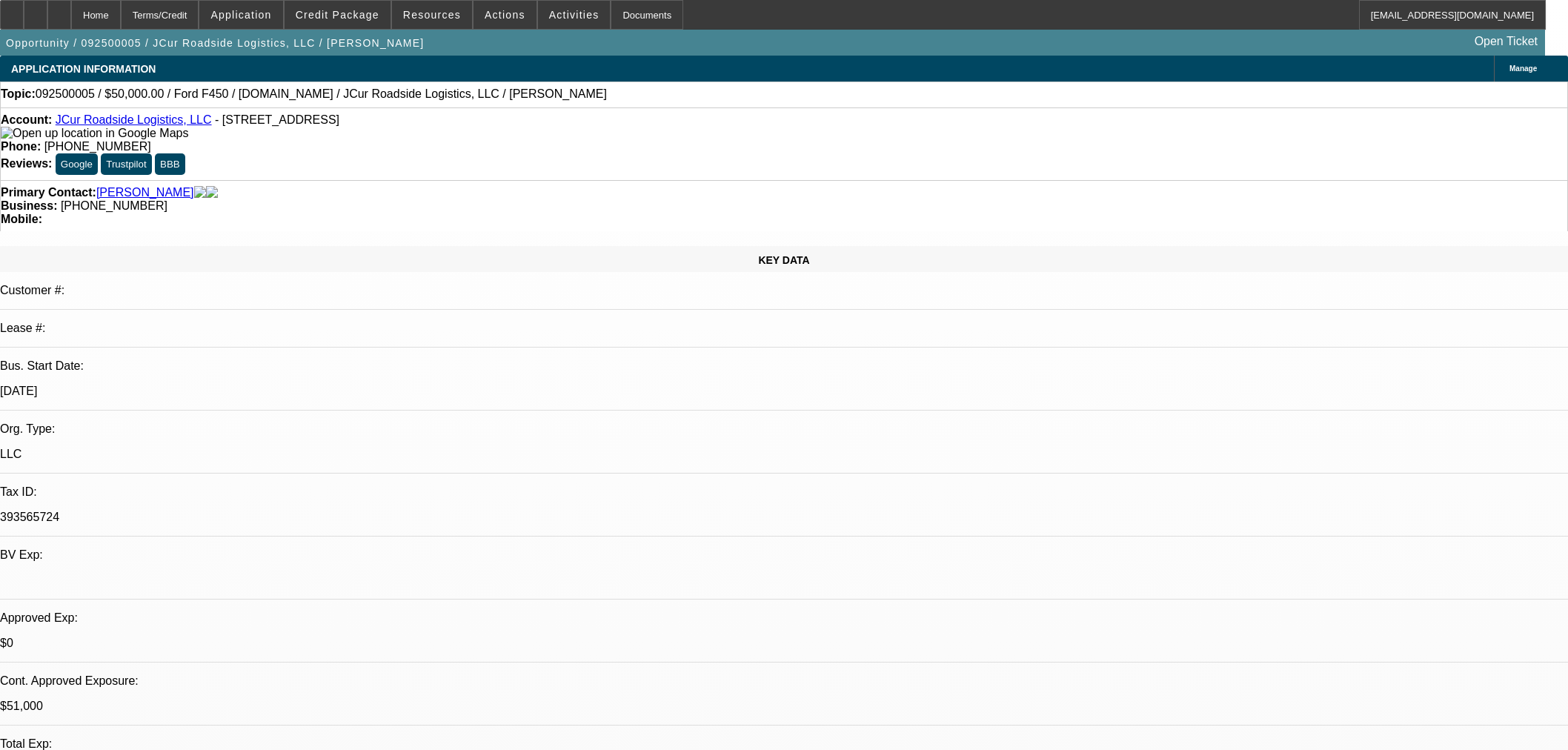
select select "0"
select select "2"
select select "0.1"
select select "4"
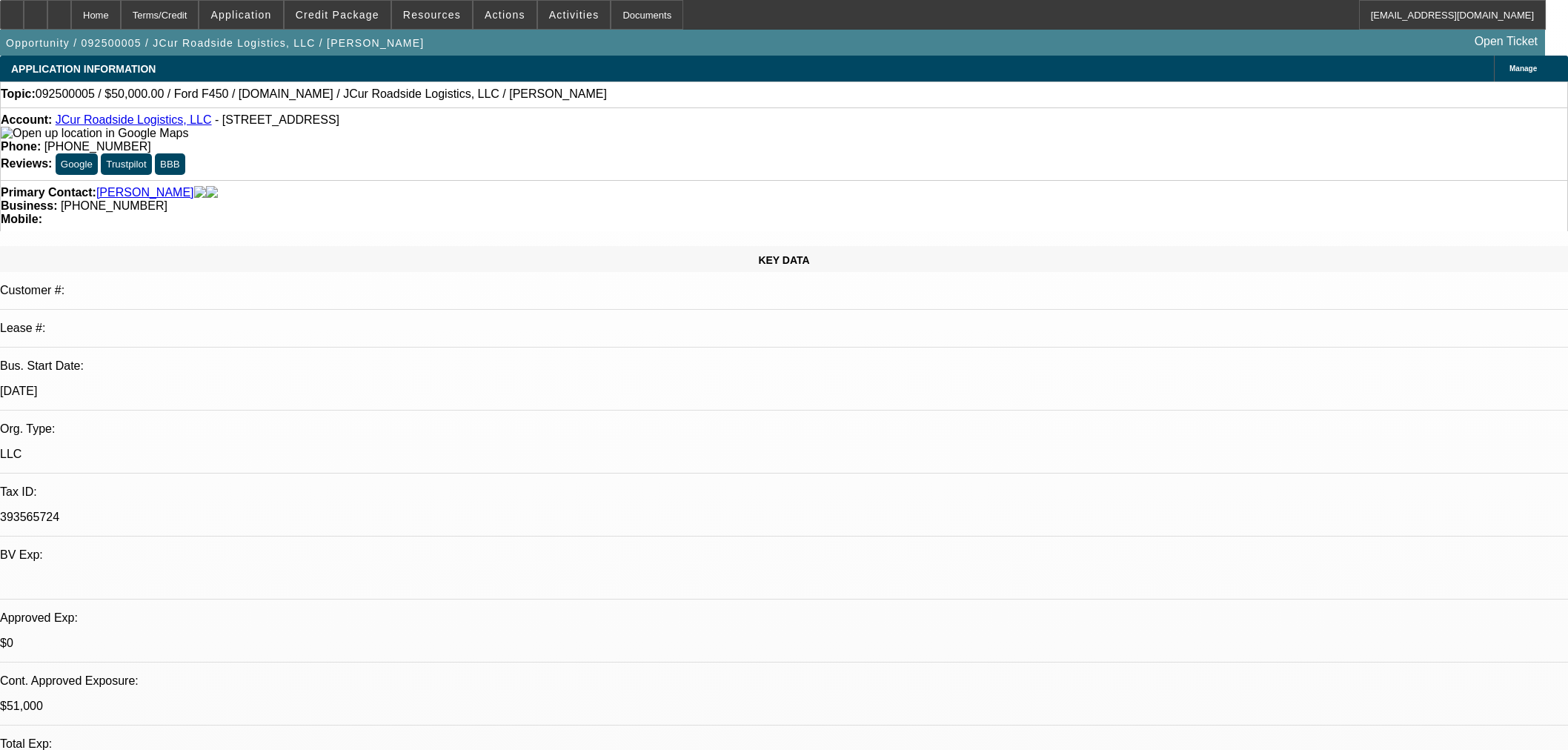
select select "0"
select select "2"
select select "0.1"
select select "4"
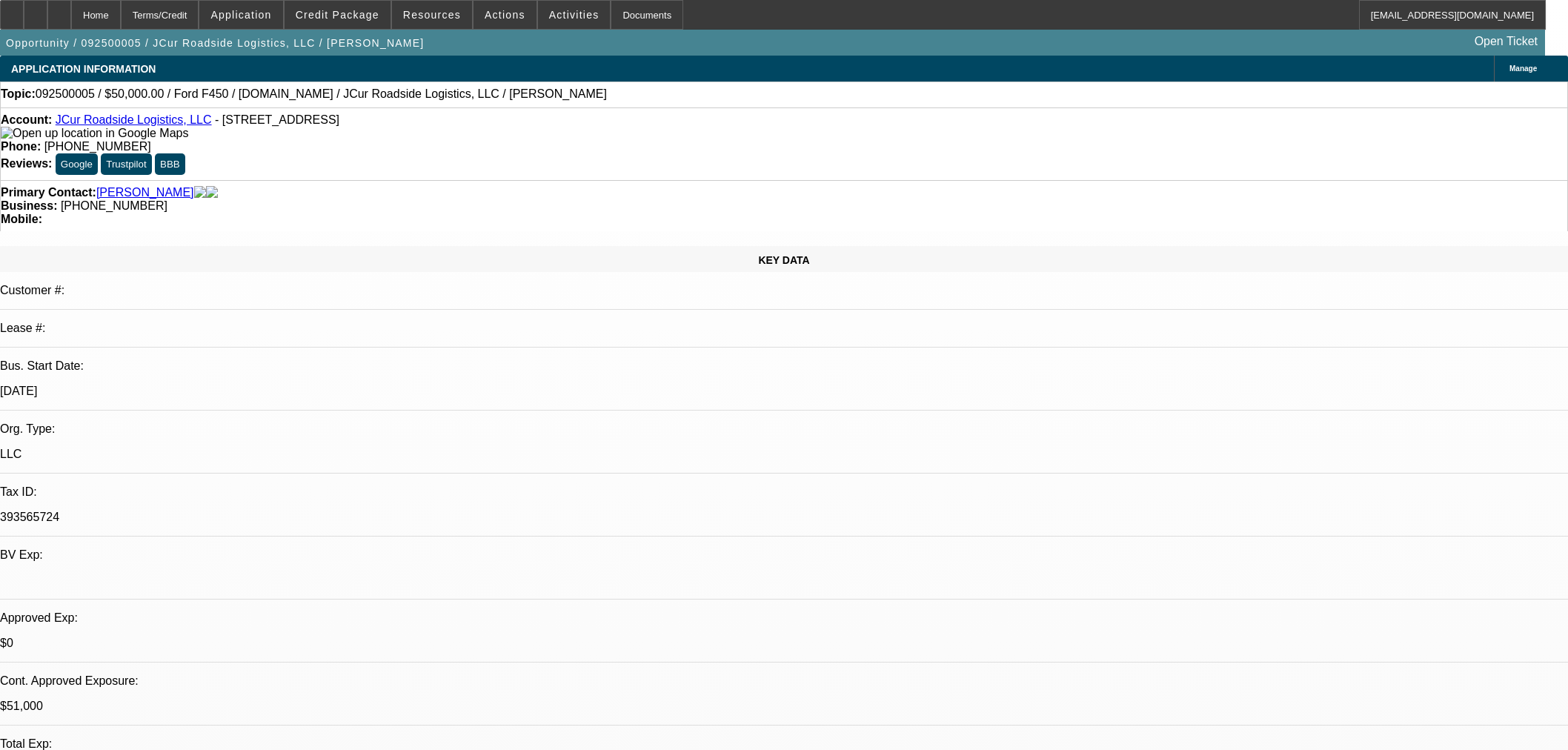
select select "0.15"
select select "2"
select select "0.1"
select select "4"
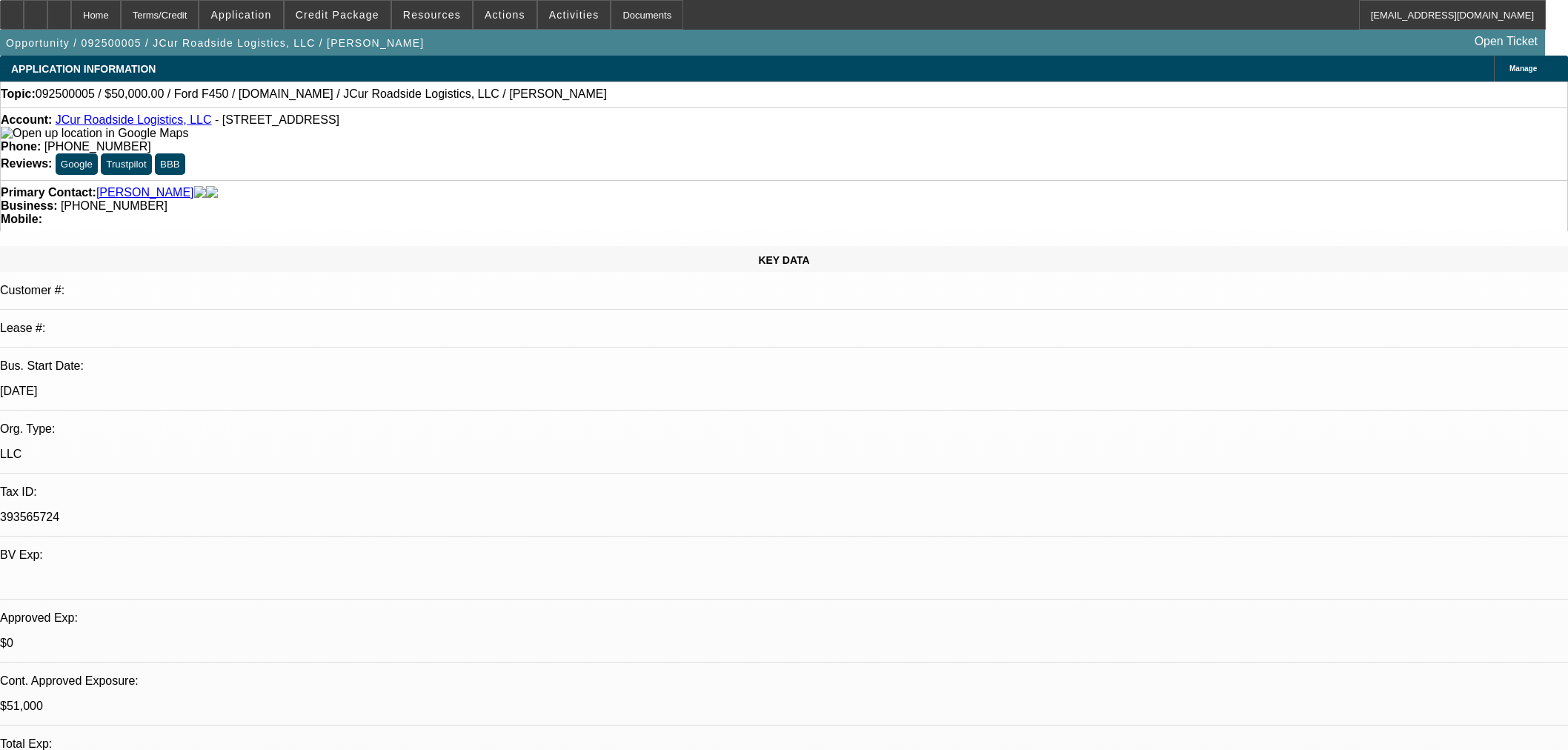
select select "0.15"
select select "2"
select select "0.1"
select select "4"
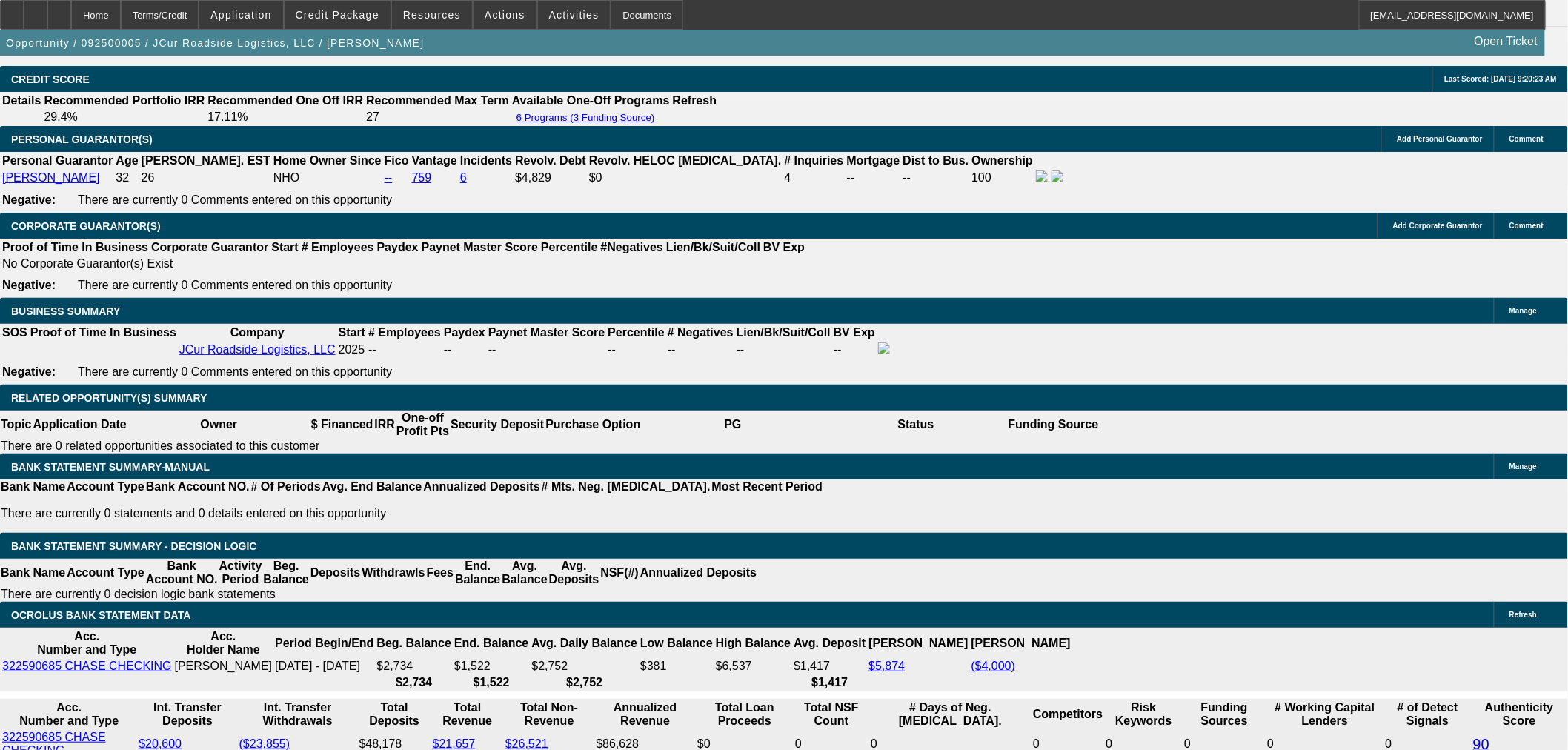
scroll to position [2059, 0]
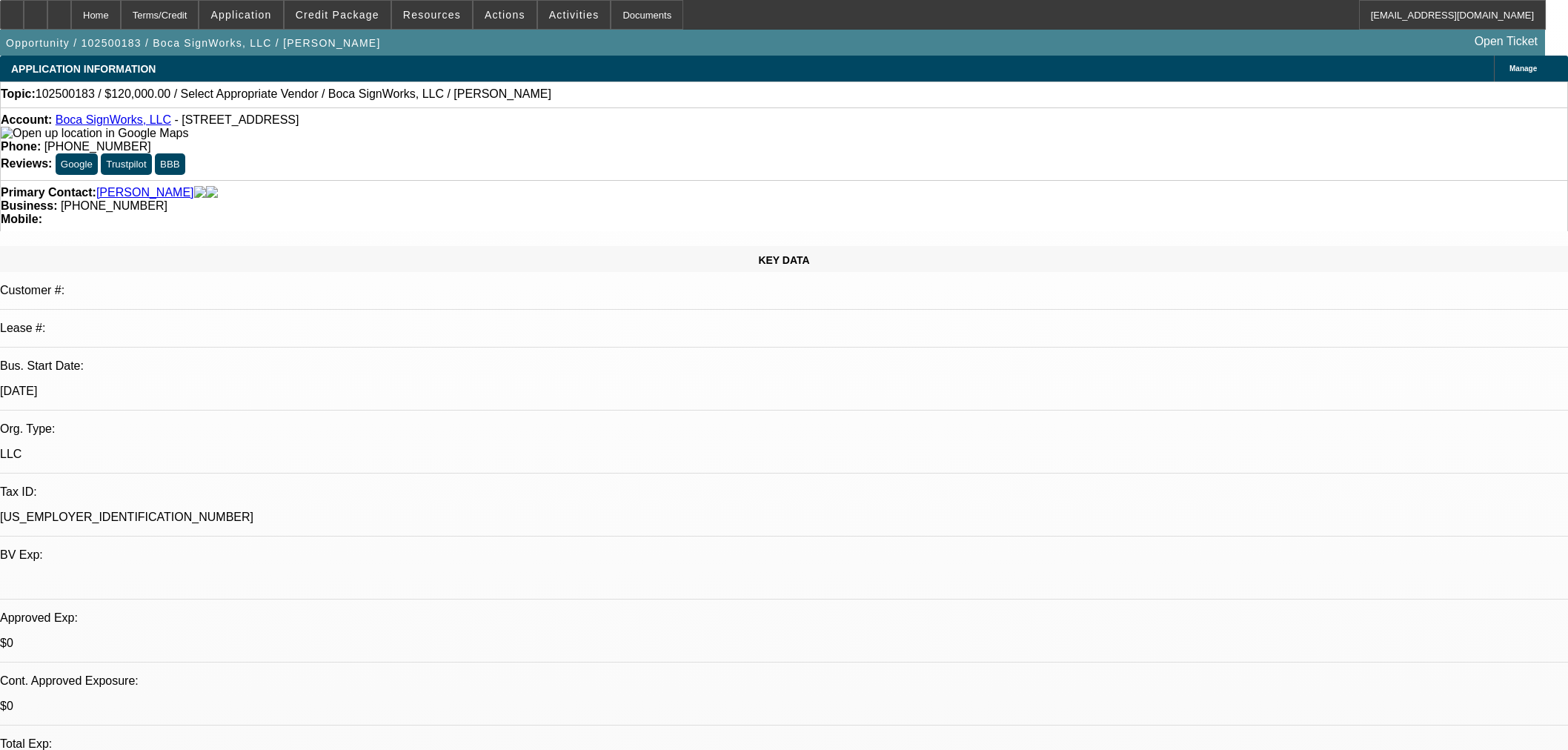
select select "0"
select select "2"
select select "0.1"
select select "4"
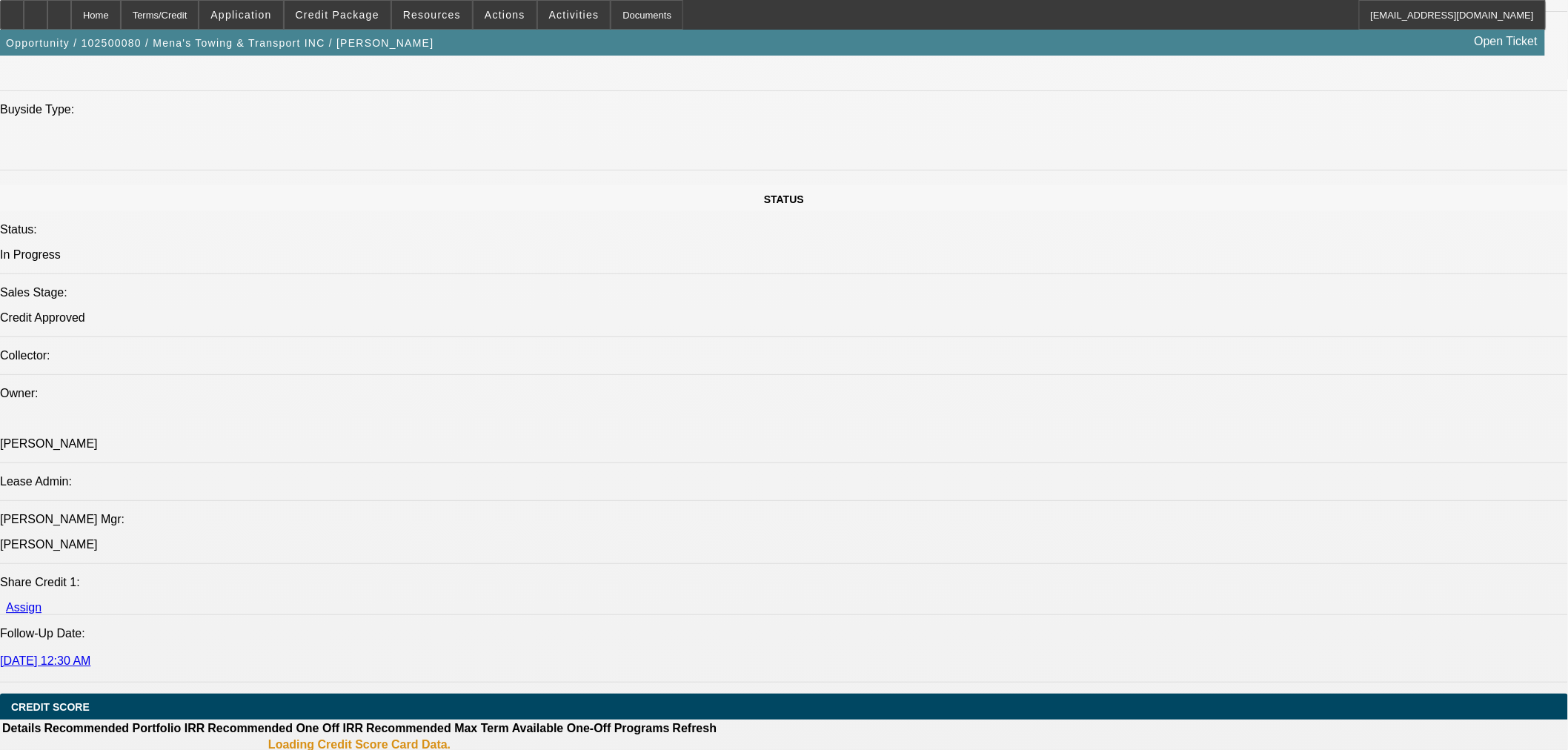
select select "0"
select select "3"
select select "0.1"
select select "5"
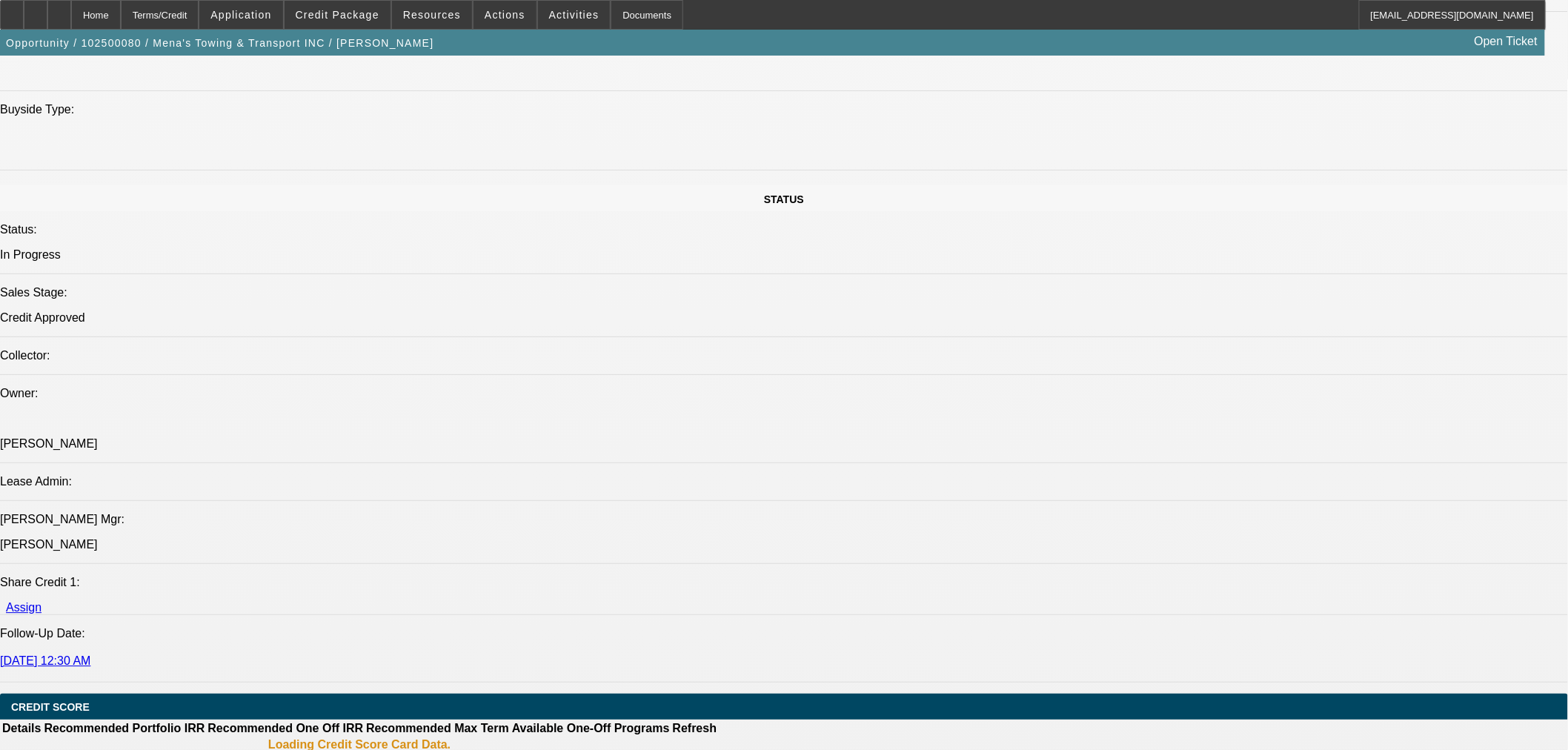
select select "2"
select select "0.1"
select select "5"
select select "0"
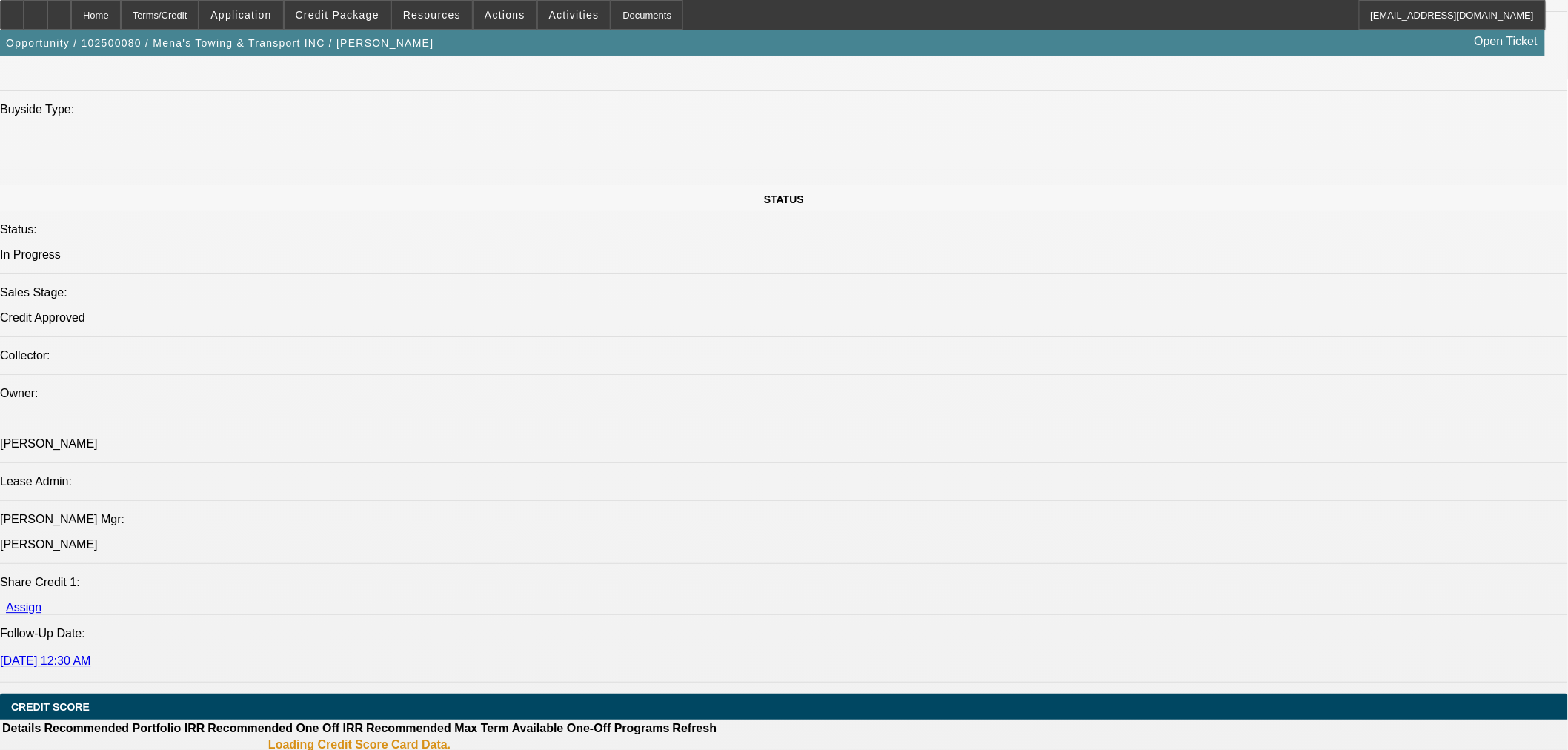
select select "0"
select select "3"
select select "0.1"
select select "5"
select select "0"
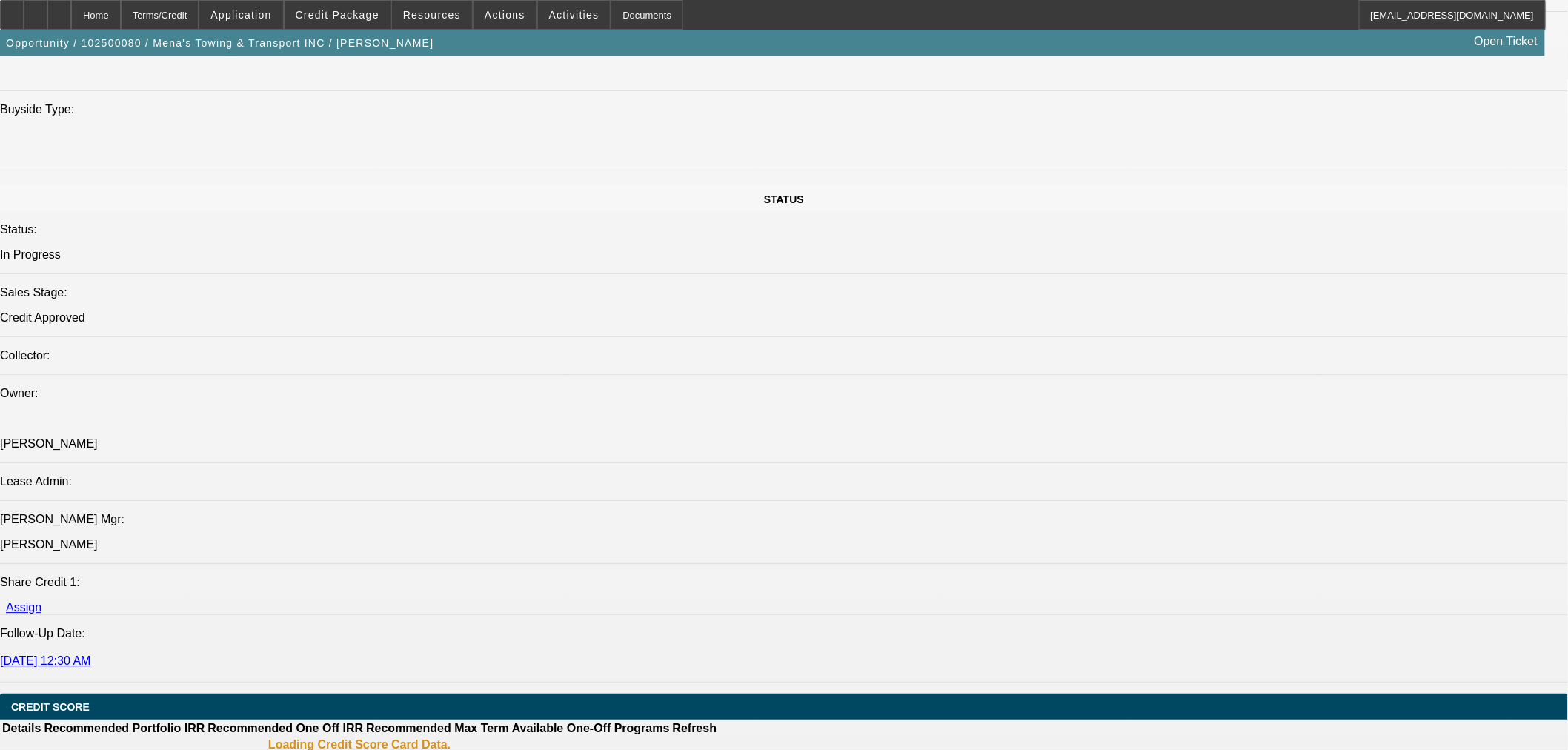
select select "0"
select select "3"
select select "0.1"
select select "5"
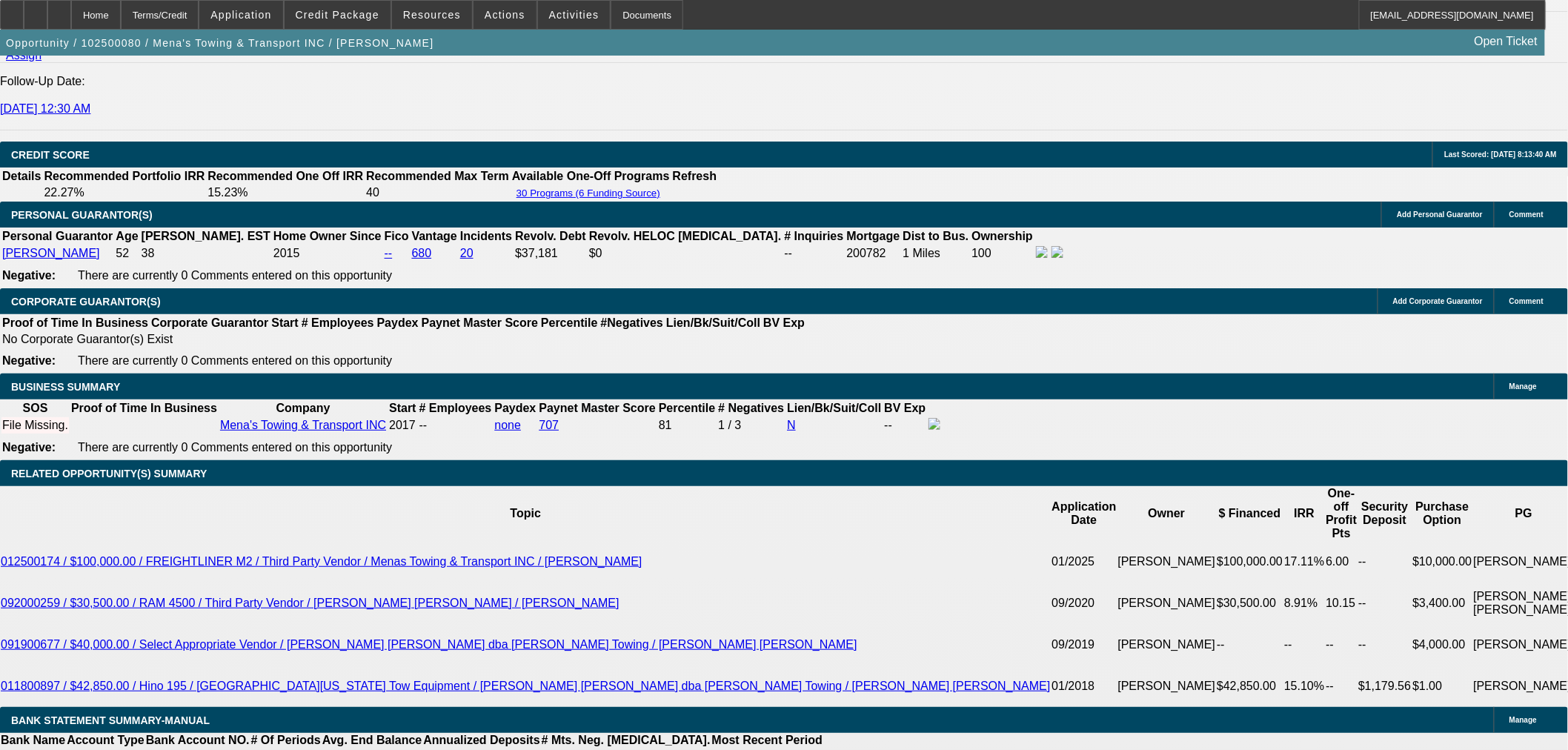
scroll to position [2176, 0]
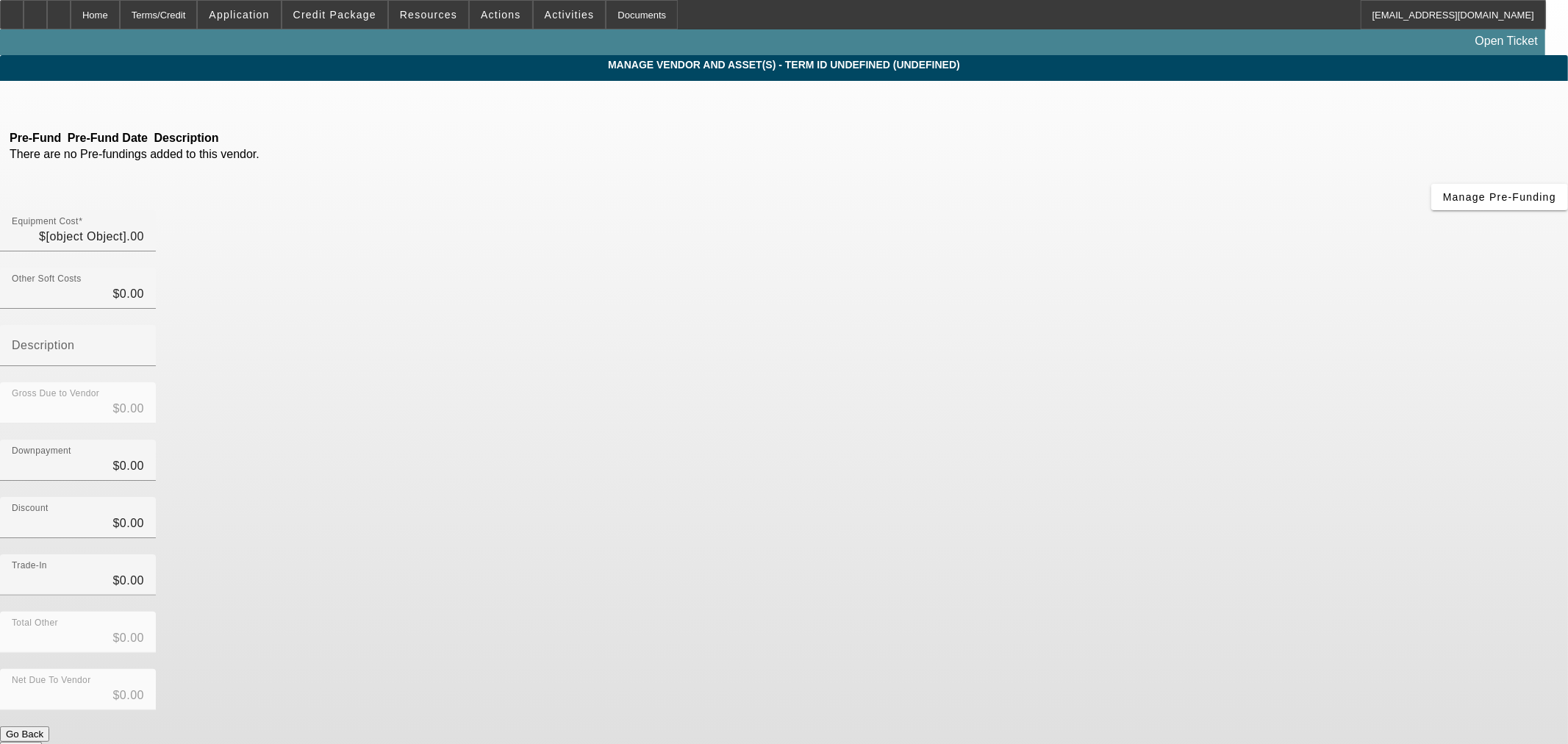
type input "$47,000.00"
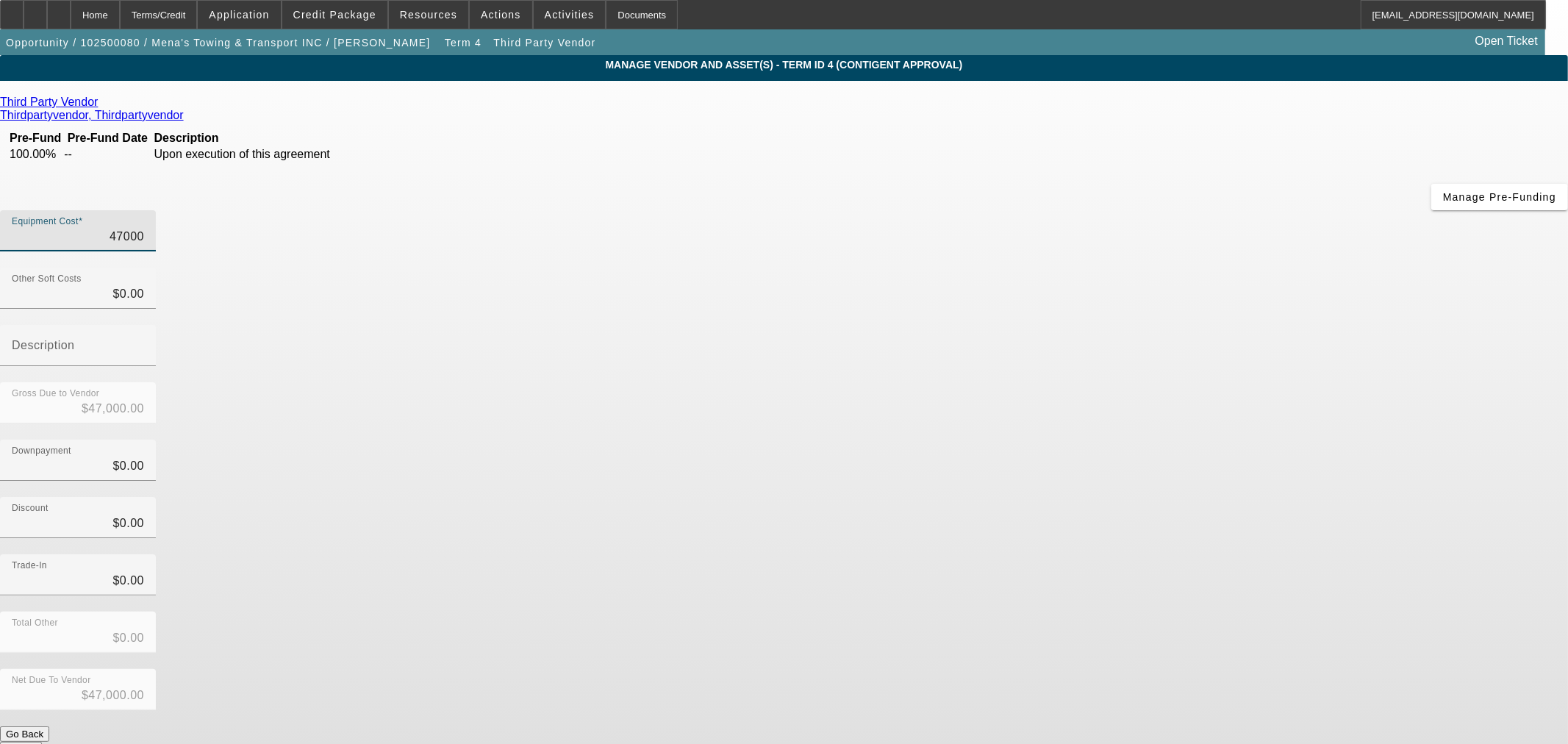
drag, startPoint x: 919, startPoint y: 121, endPoint x: 1128, endPoint y: 121, distance: 209.0
click at [1120, 211] on div "Equipment Cost 47000" at bounding box center [784, 239] width 1568 height 57
type input "4"
type input "$4.00"
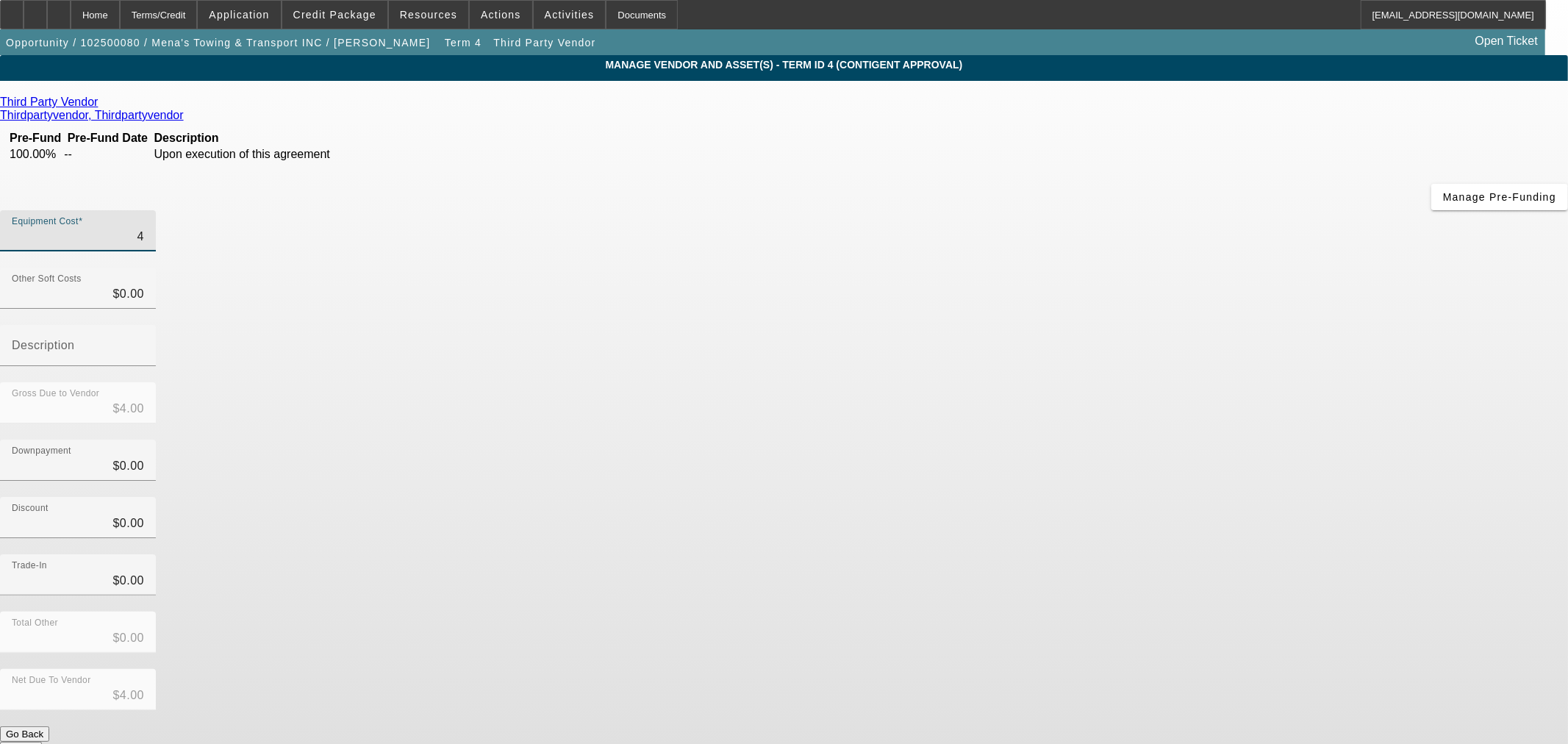
type input "43"
type input "$43.00"
type input "430"
type input "$430.00"
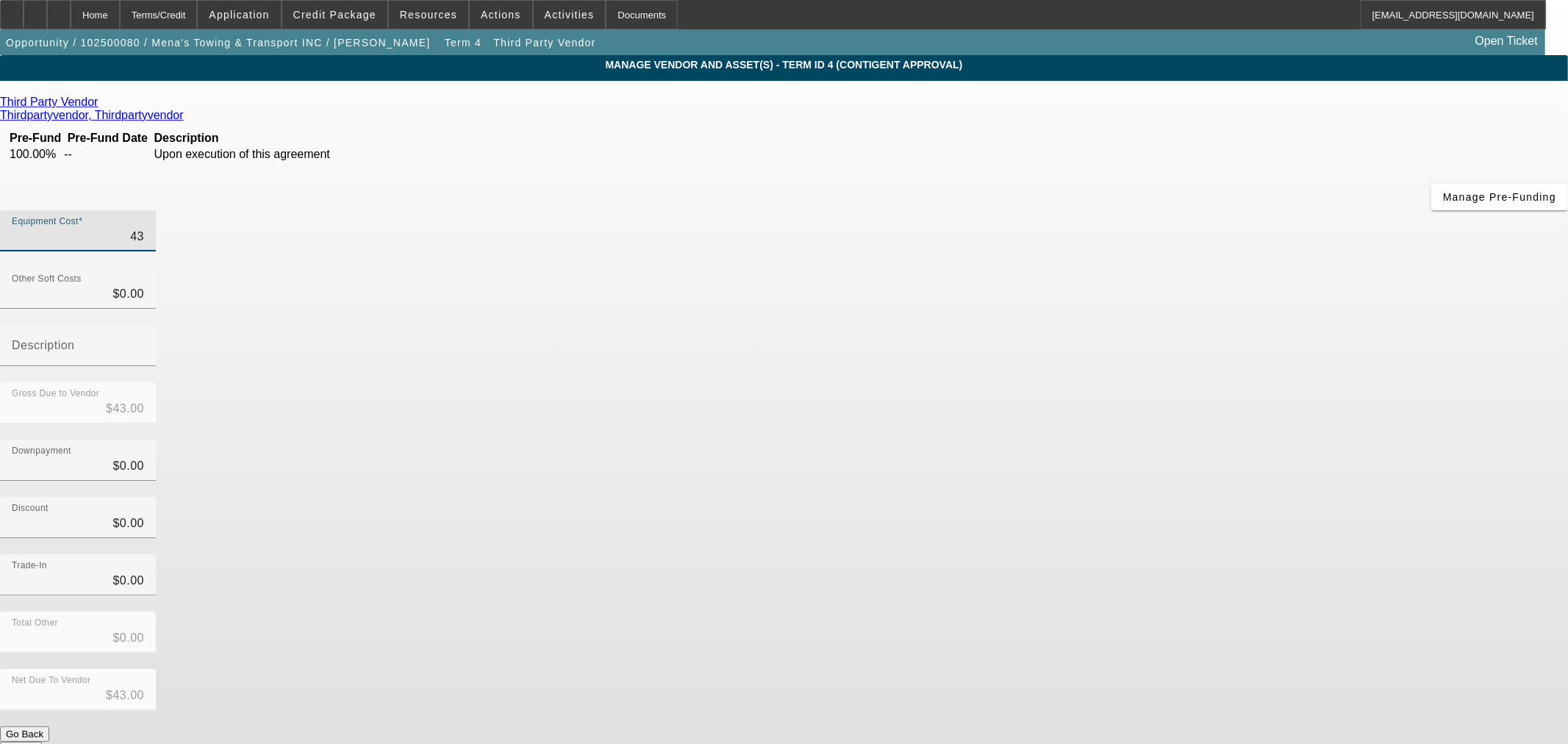
type input "$430.00"
type input "4300"
type input "$4,300.00"
type input "43000"
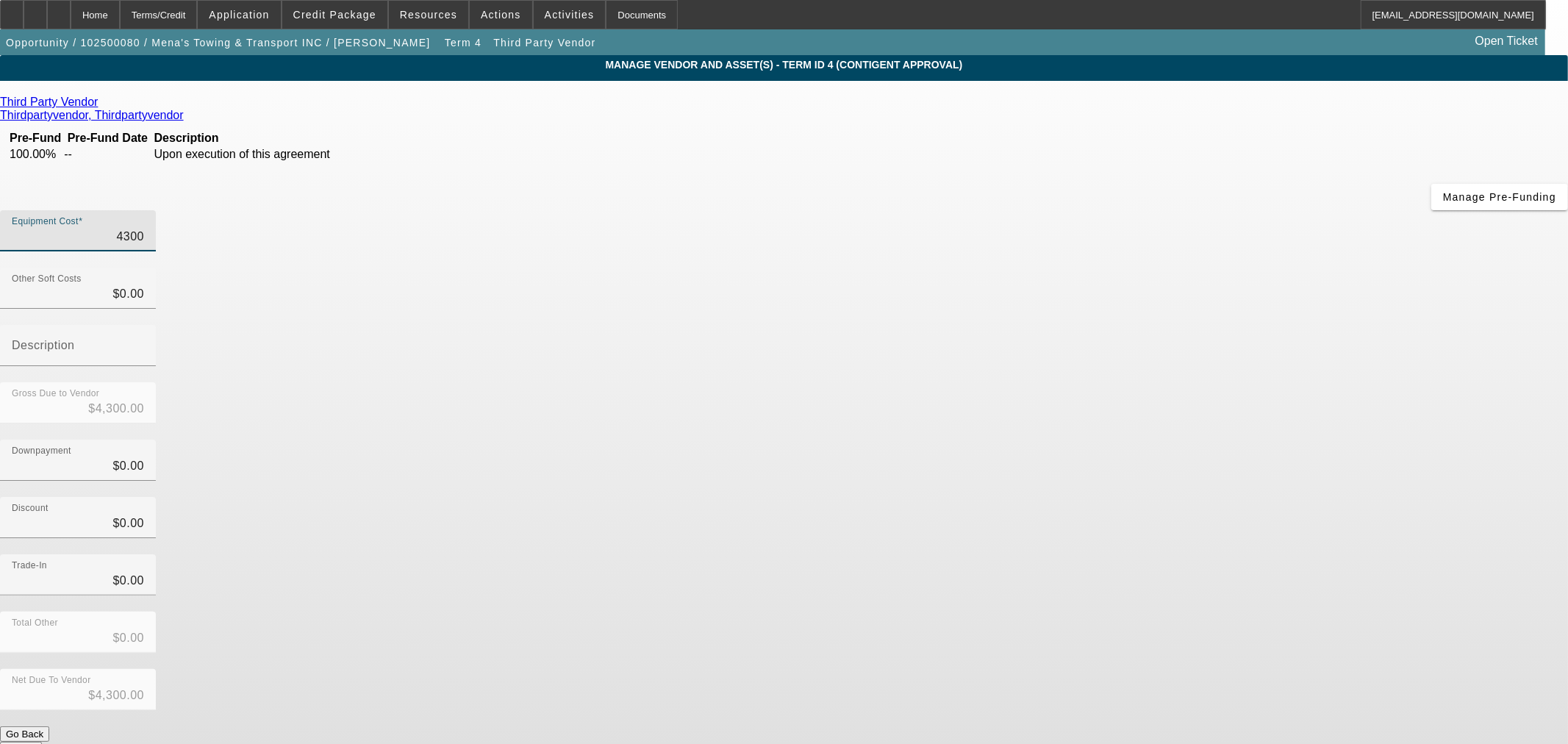
type input "$43,000.00"
click at [1167, 555] on div "Trade-In $0.00" at bounding box center [784, 583] width 1568 height 57
click at [42, 742] on button "Submit" at bounding box center [20, 750] width 42 height 16
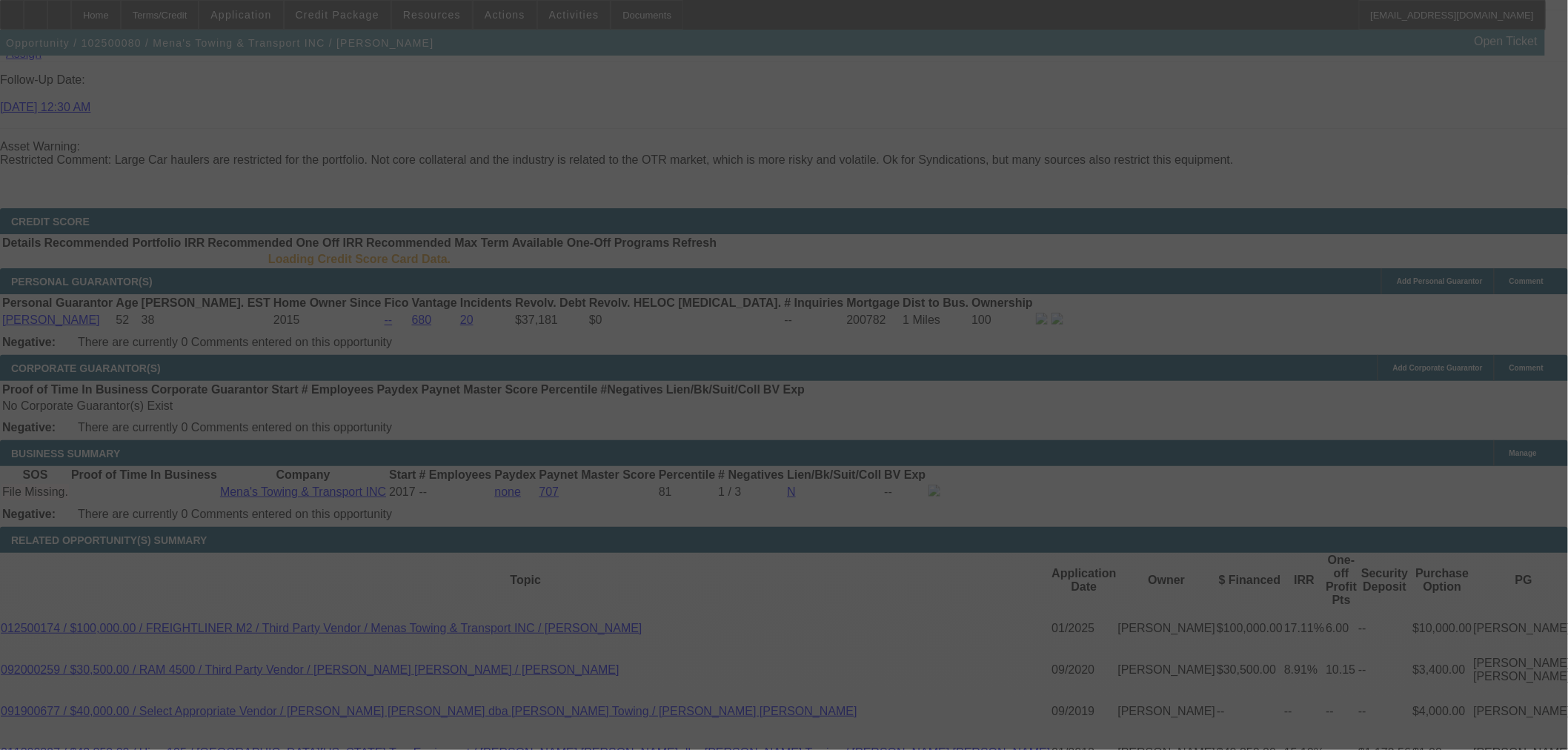
scroll to position [2070, 0]
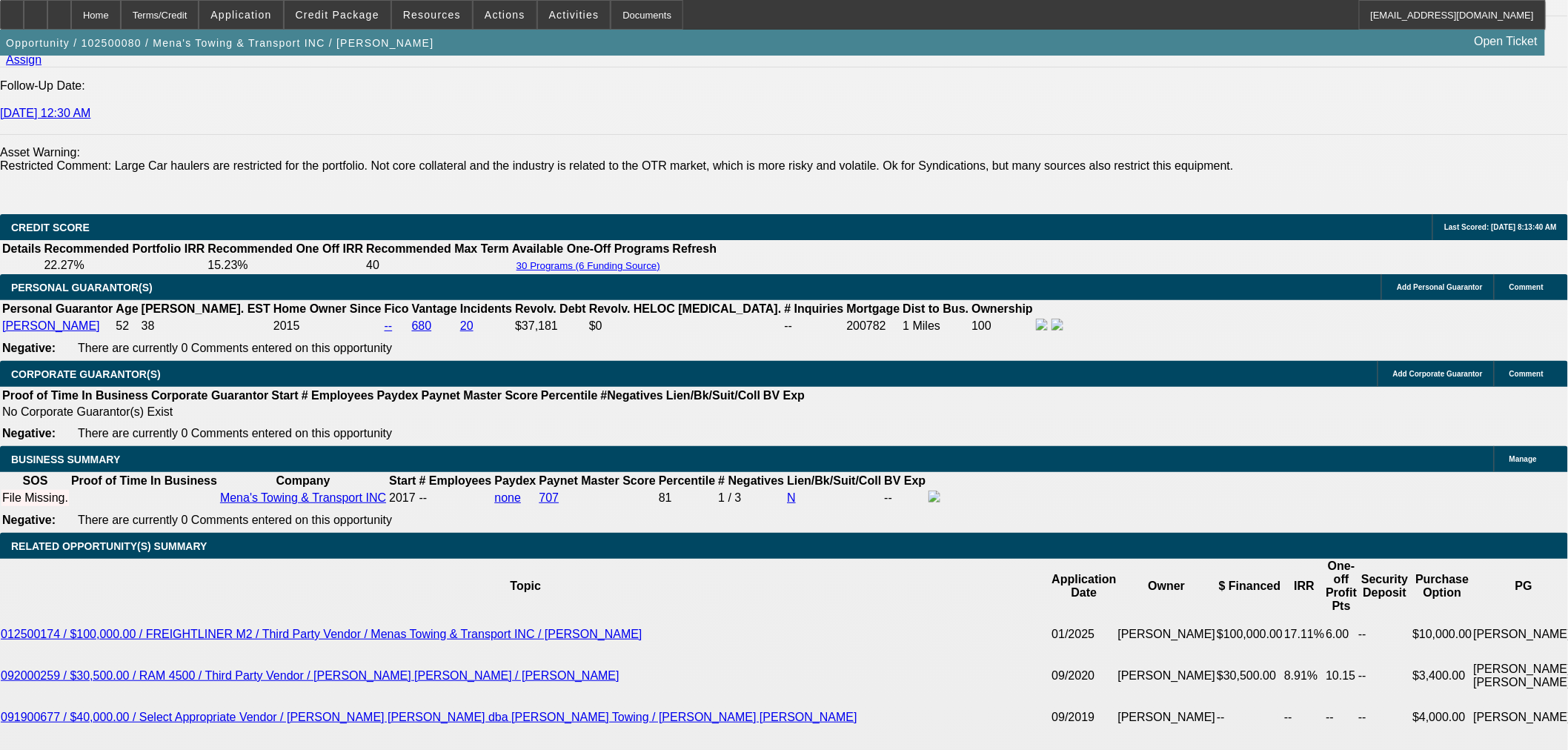
select select "0"
select select "3"
select select "0.1"
select select "5"
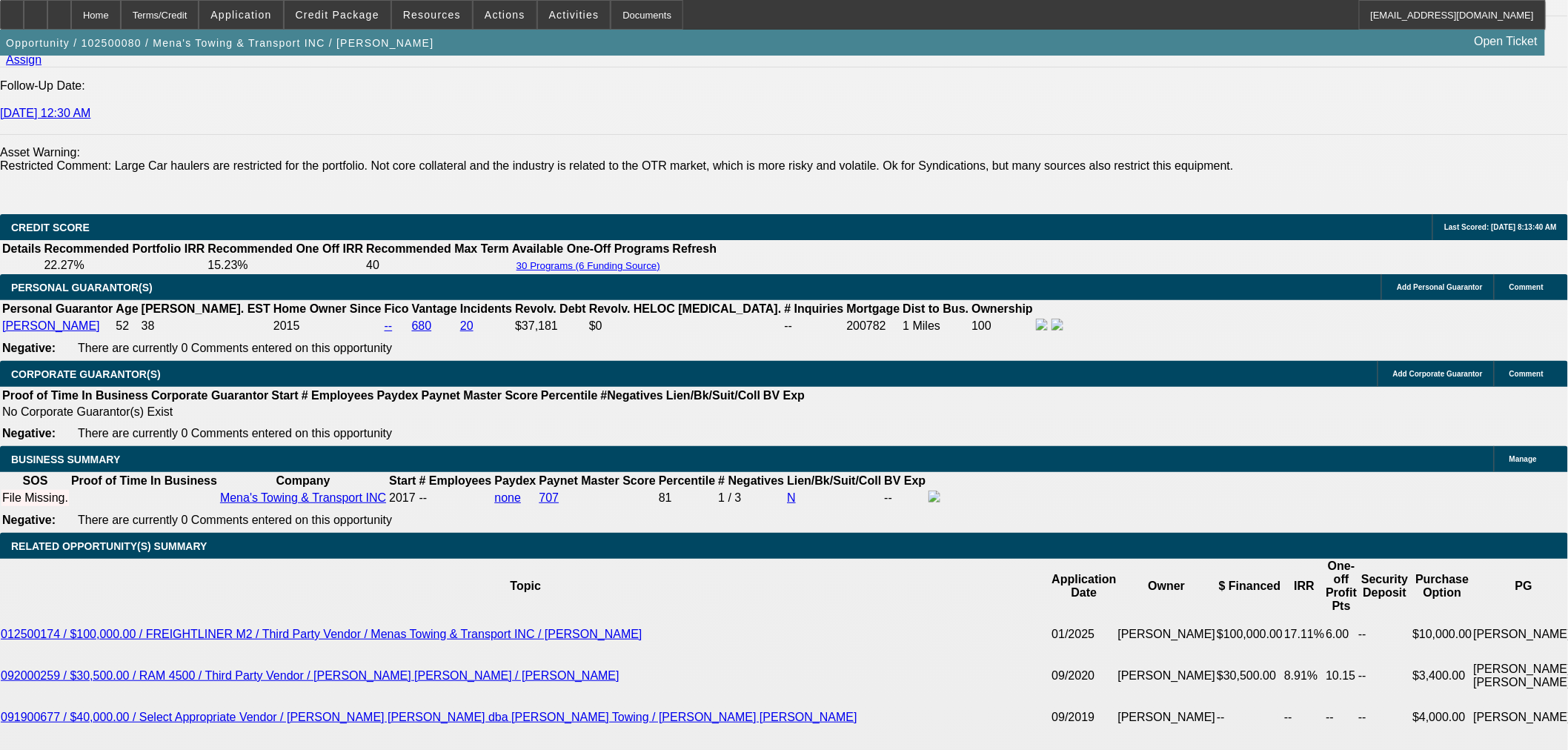
select select "2"
select select "0.1"
select select "5"
select select "0"
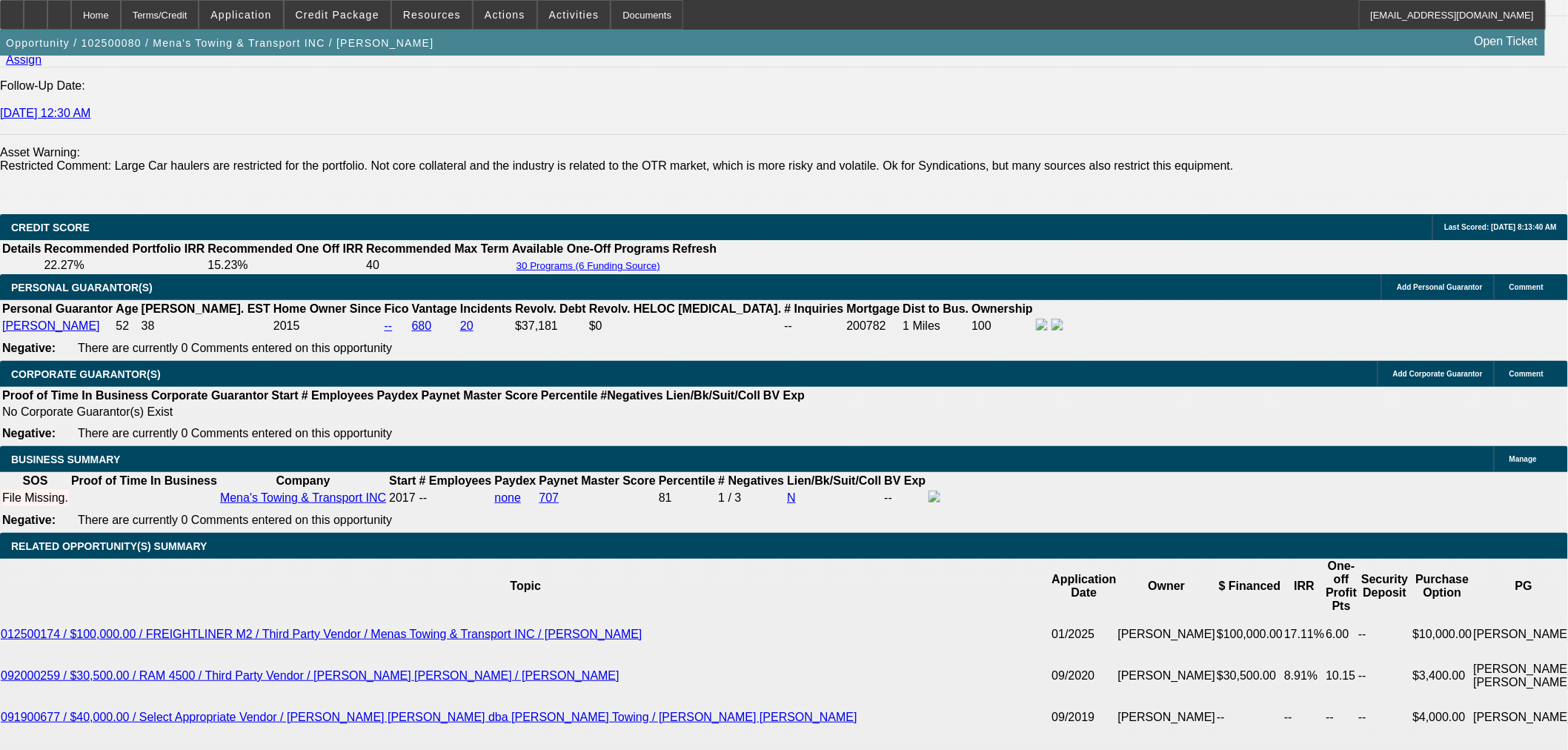
select select "0"
select select "3"
select select "0.1"
select select "5"
select select "0"
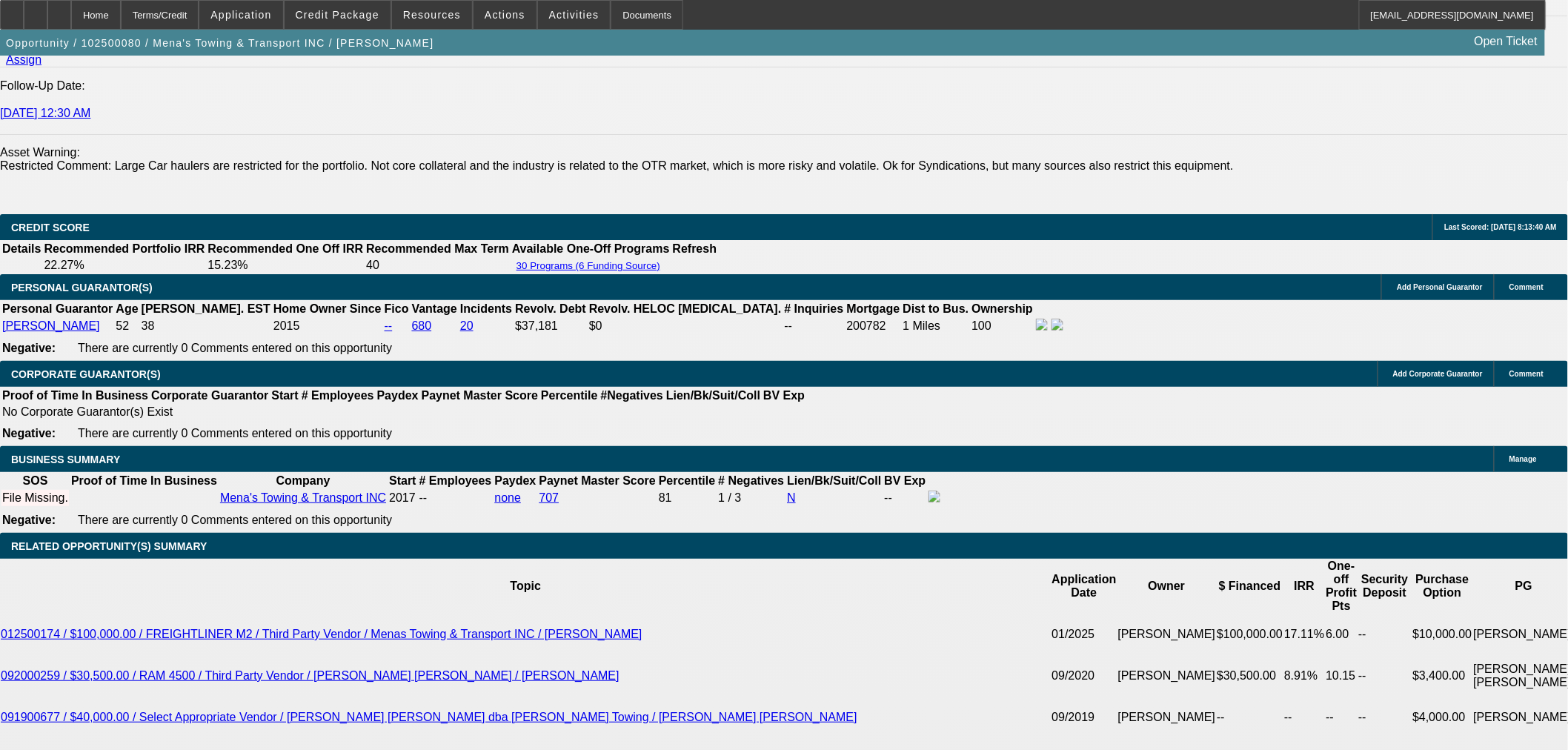
select select "0"
select select "3"
select select "0.1"
select select "5"
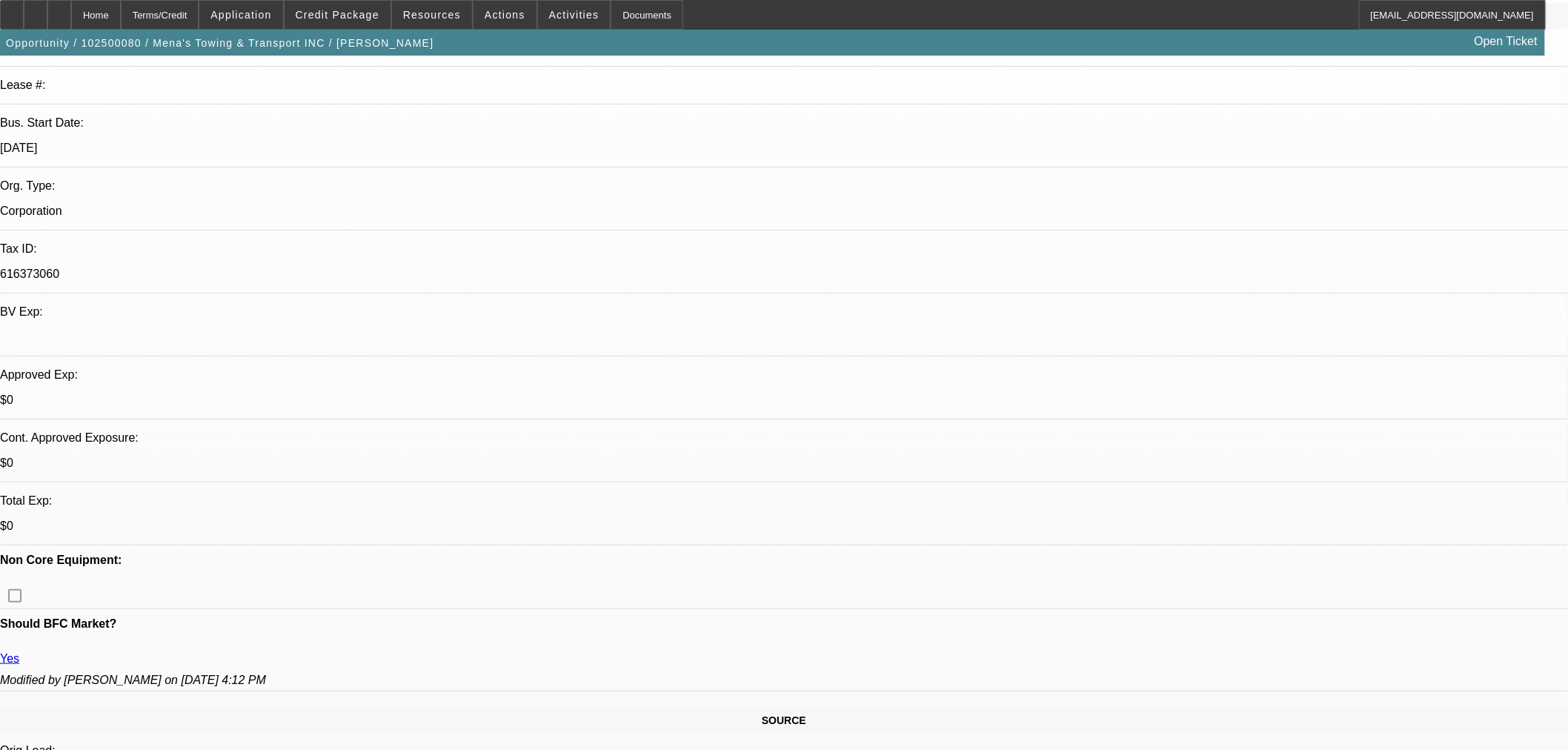
scroll to position [412, 0]
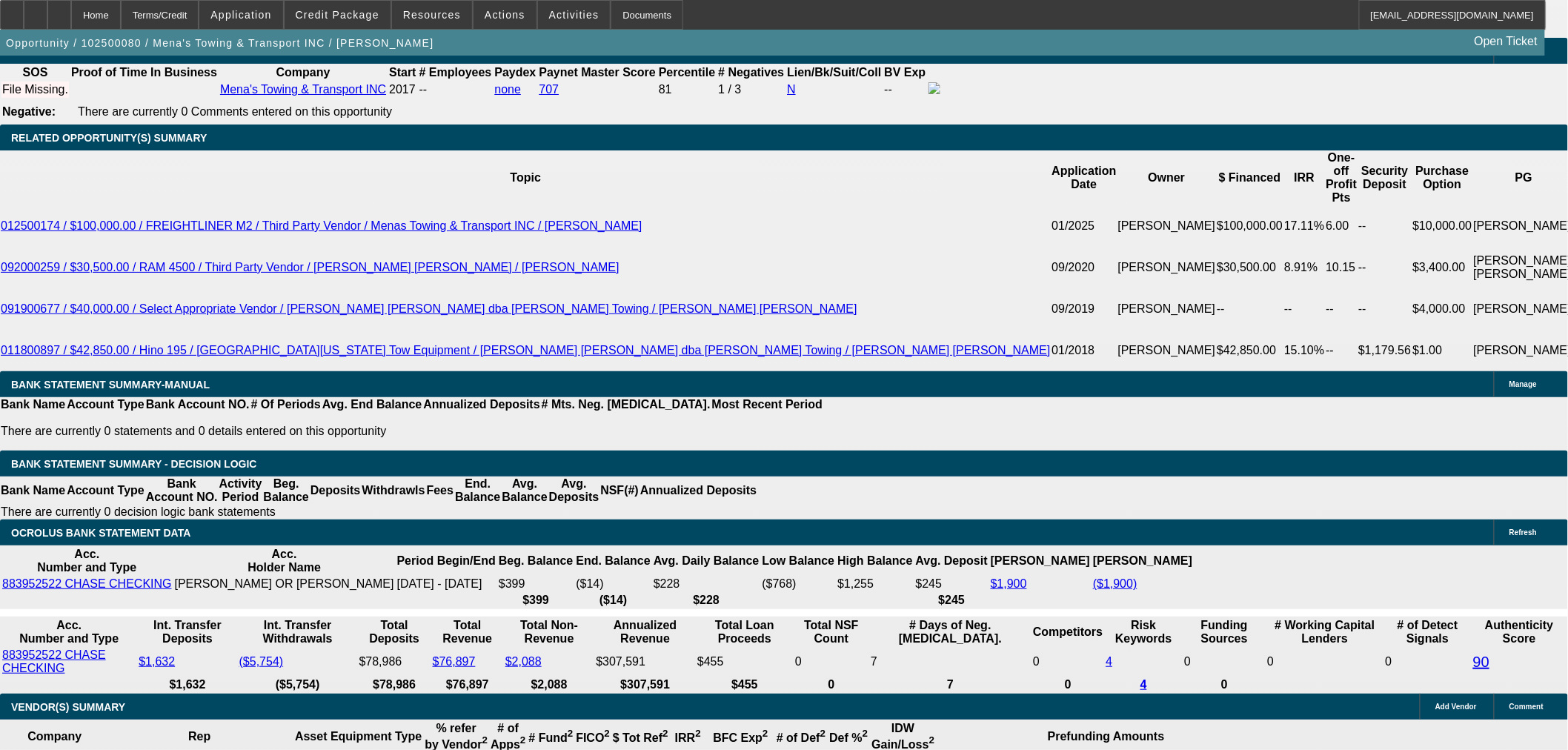
scroll to position [2240, 0]
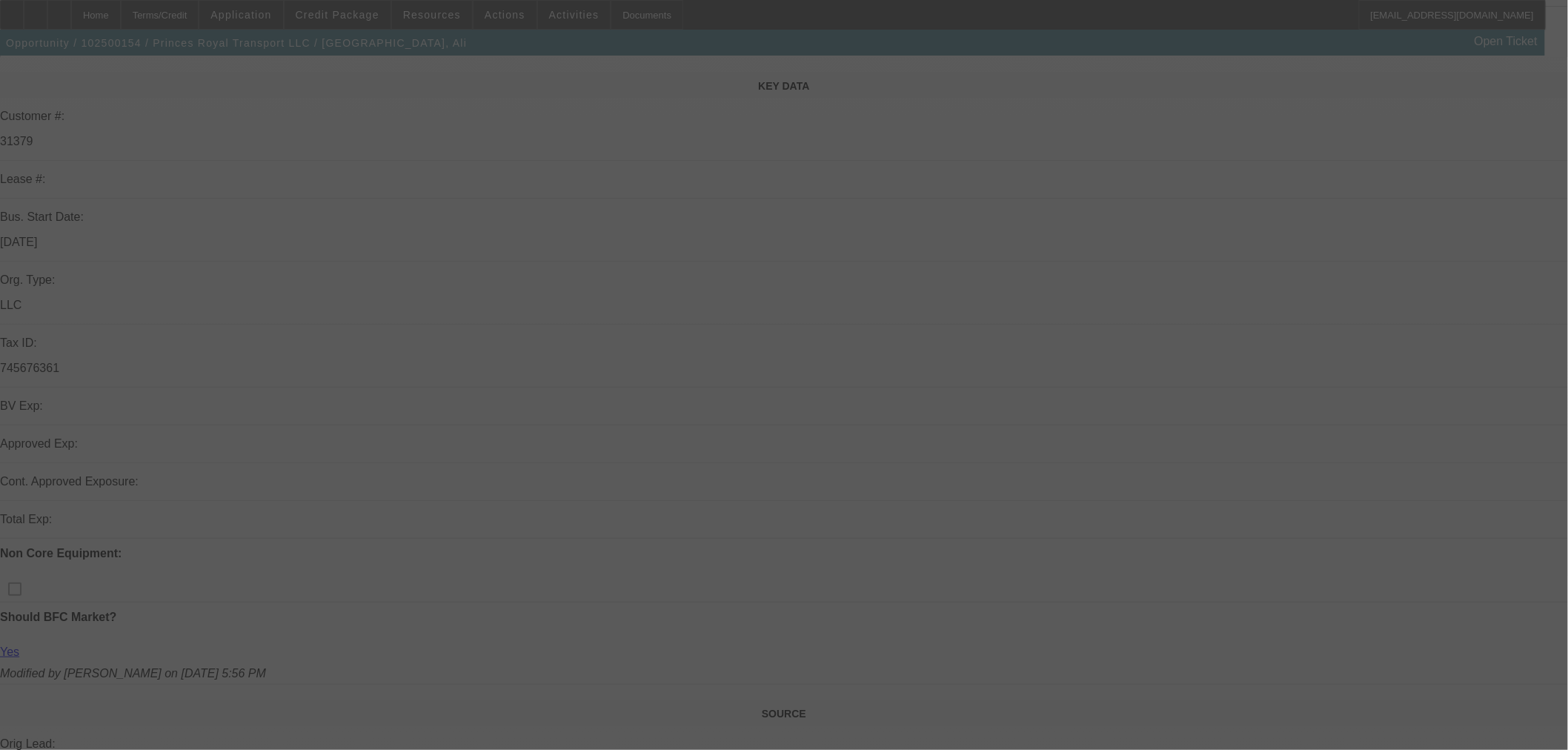
scroll to position [329, 0]
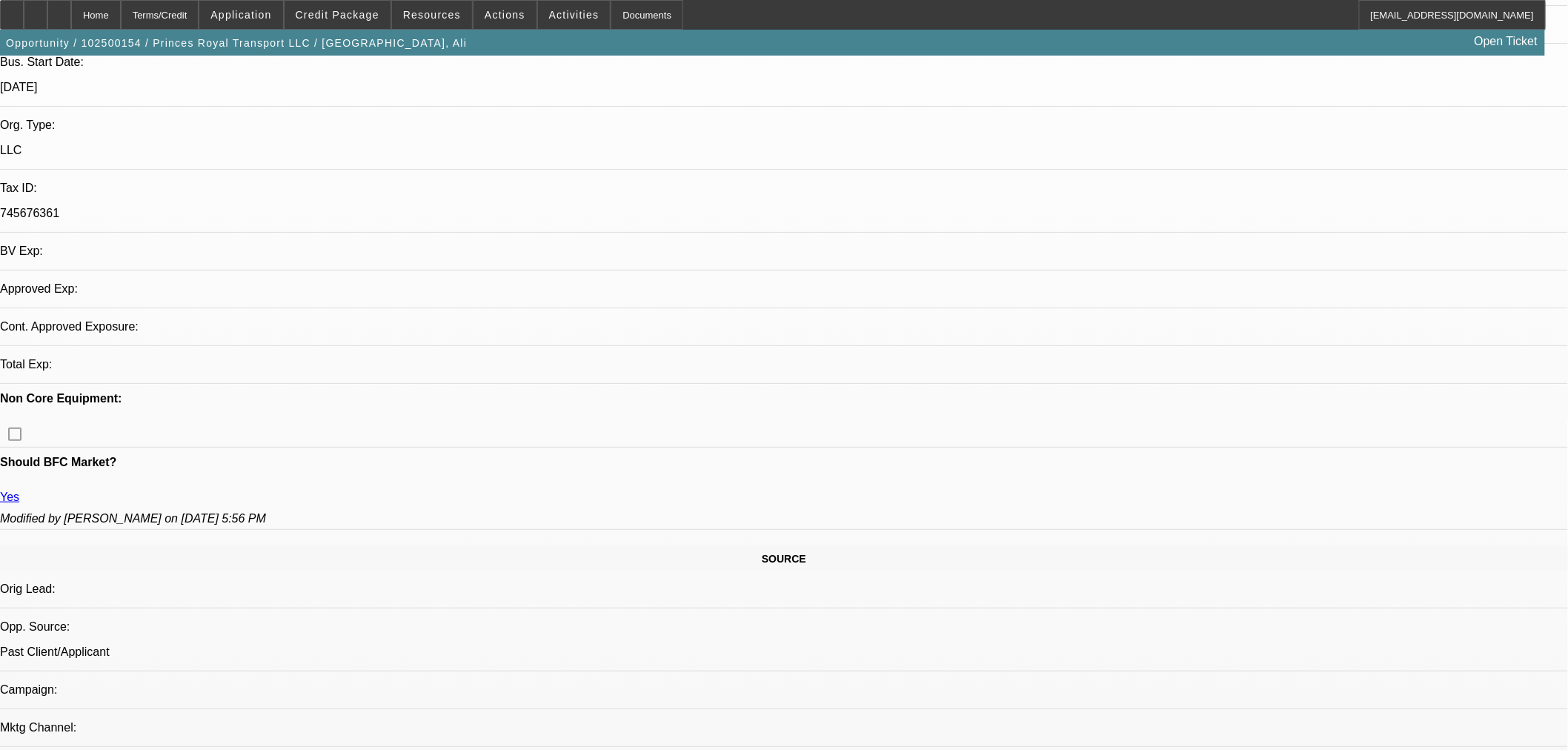
select select "0"
select select "2"
select select "0.1"
select select "4"
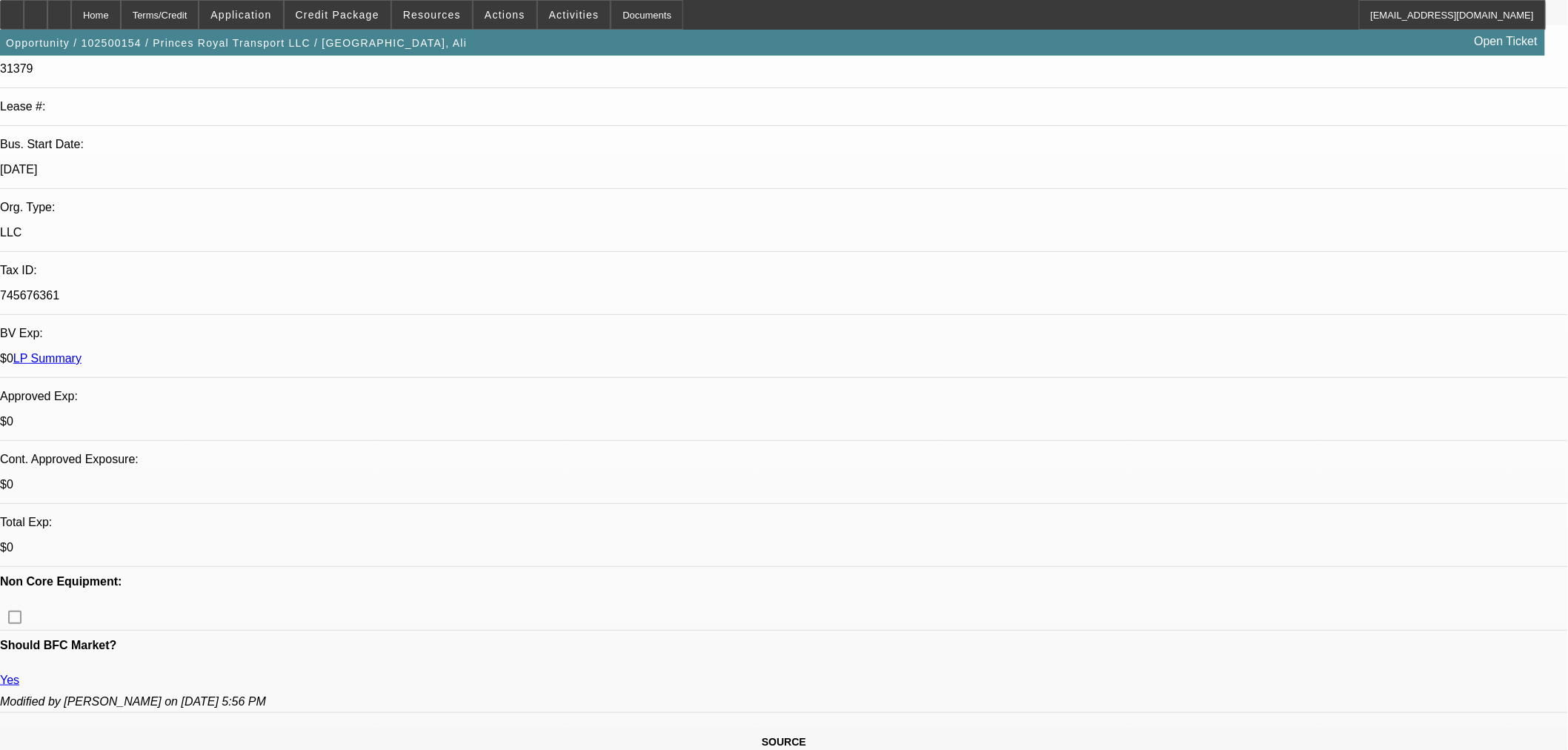
scroll to position [741, 0]
